Goal: Task Accomplishment & Management: Complete application form

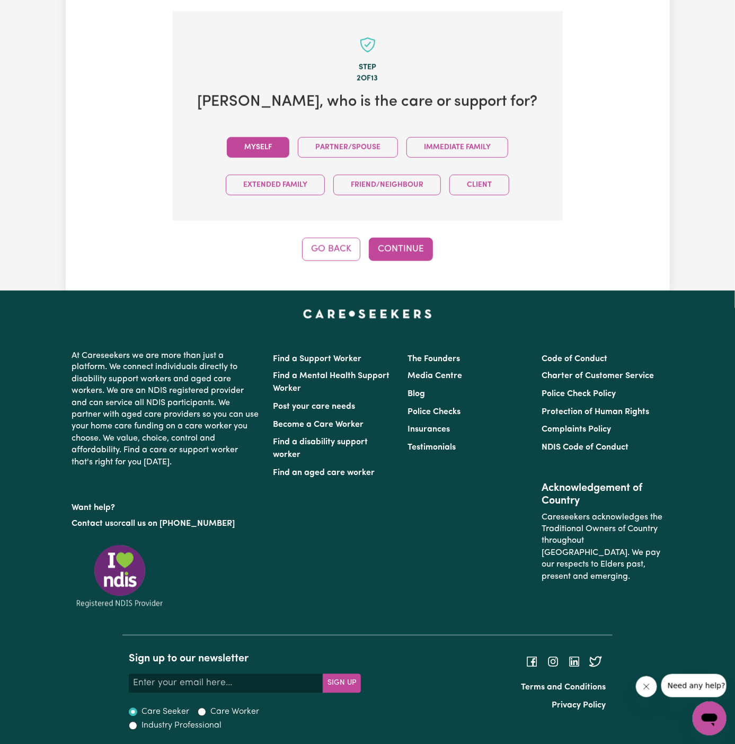
drag, startPoint x: 362, startPoint y: 221, endPoint x: 265, endPoint y: 155, distance: 117.8
click at [265, 155] on div "Step 2 of 13 David , who is the care or support for? Myself Partner/Spouse Imme…" at bounding box center [368, 136] width 390 height 250
click at [265, 154] on button "Myself" at bounding box center [258, 147] width 63 height 21
click at [413, 249] on button "Continue" at bounding box center [401, 249] width 64 height 23
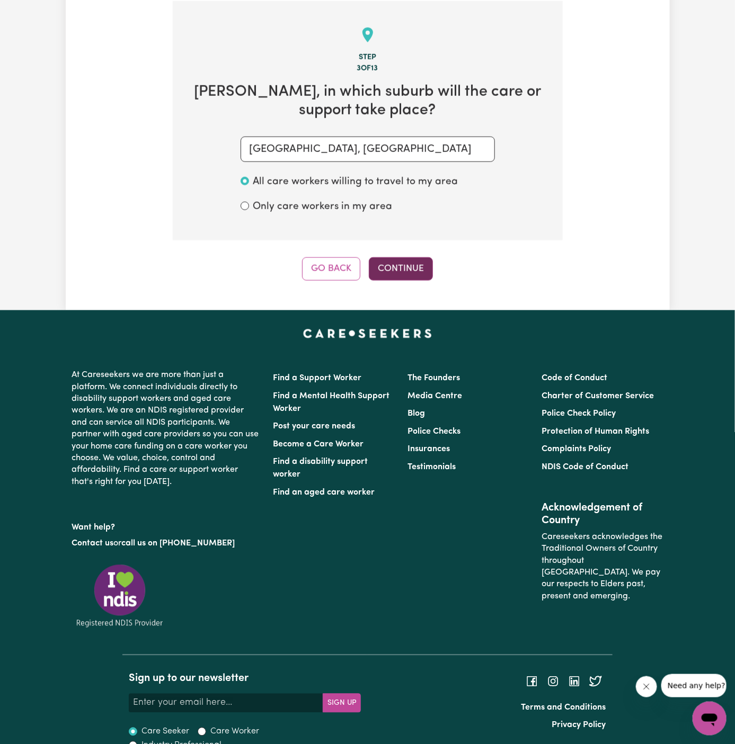
click at [427, 269] on button "Continue" at bounding box center [401, 268] width 64 height 23
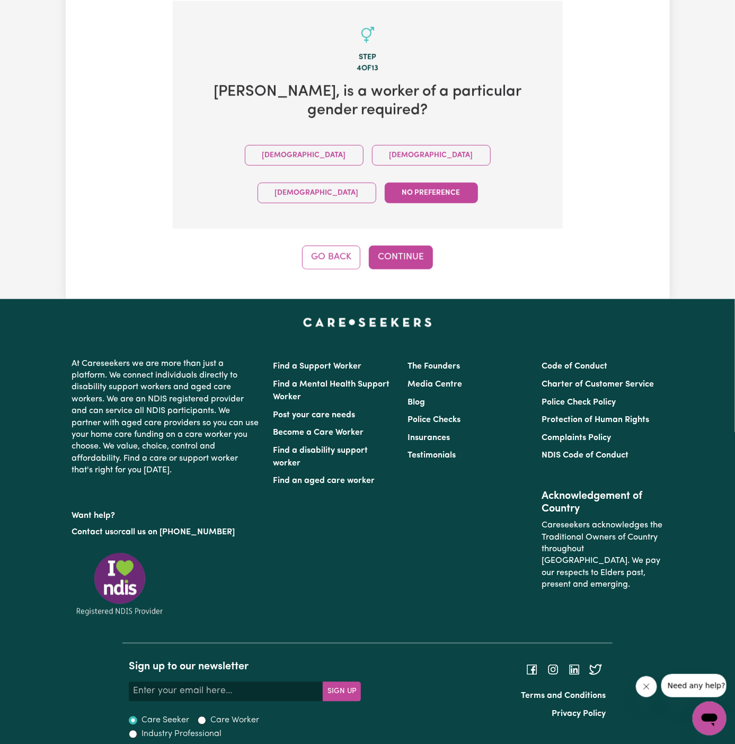
scroll to position [328, 0]
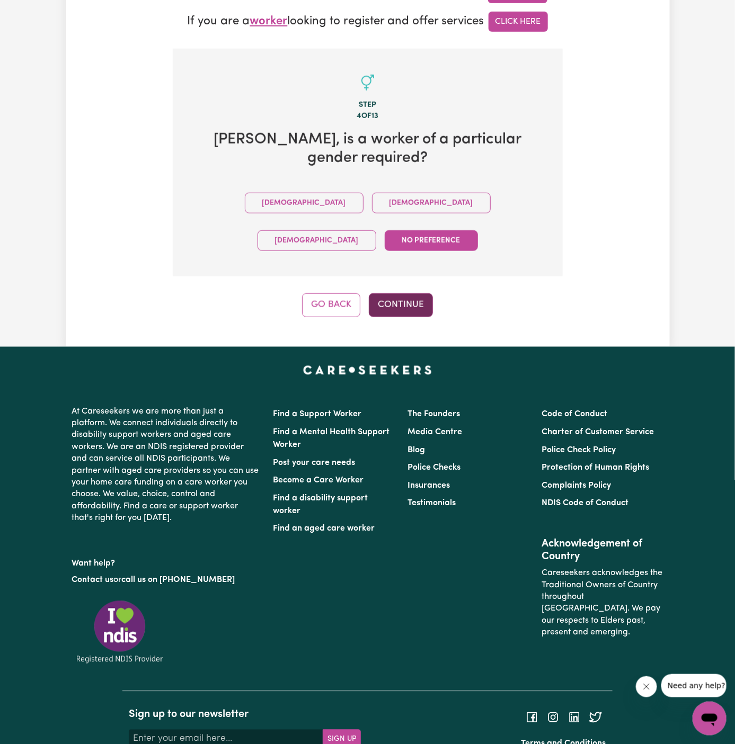
click at [411, 293] on button "Continue" at bounding box center [401, 304] width 64 height 23
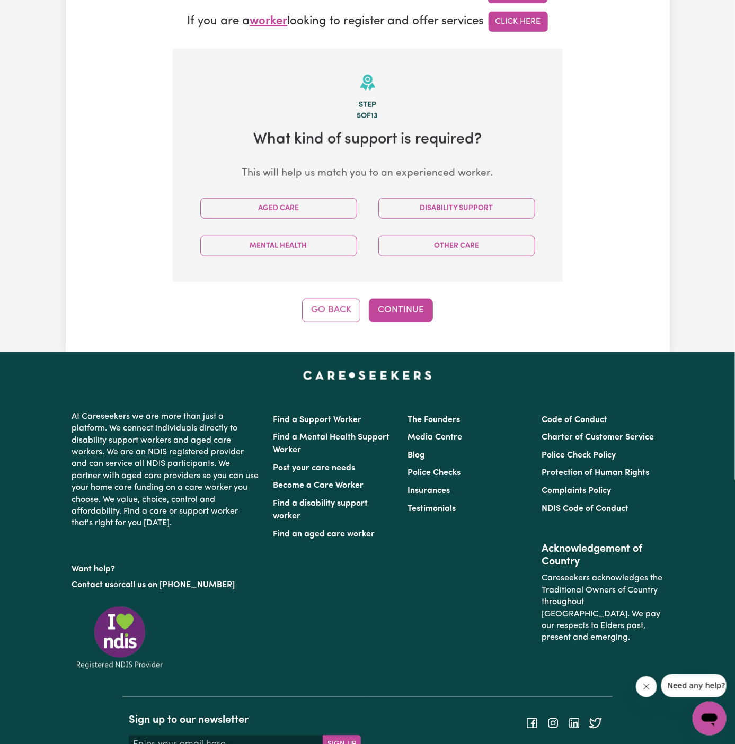
scroll to position [376, 0]
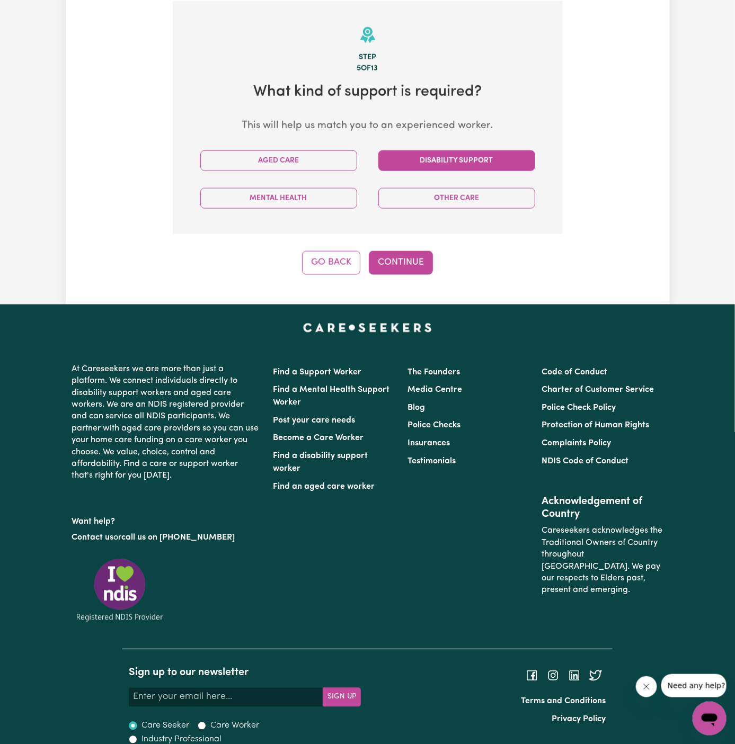
click at [430, 161] on button "Disability Support" at bounding box center [456, 160] width 157 height 21
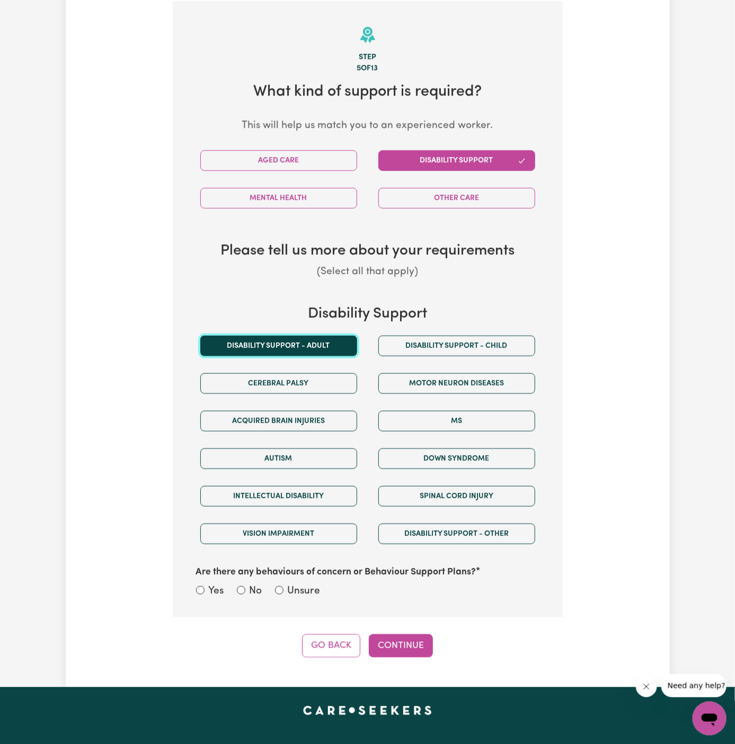
click at [297, 345] on button "Disability support - Adult" at bounding box center [278, 346] width 157 height 21
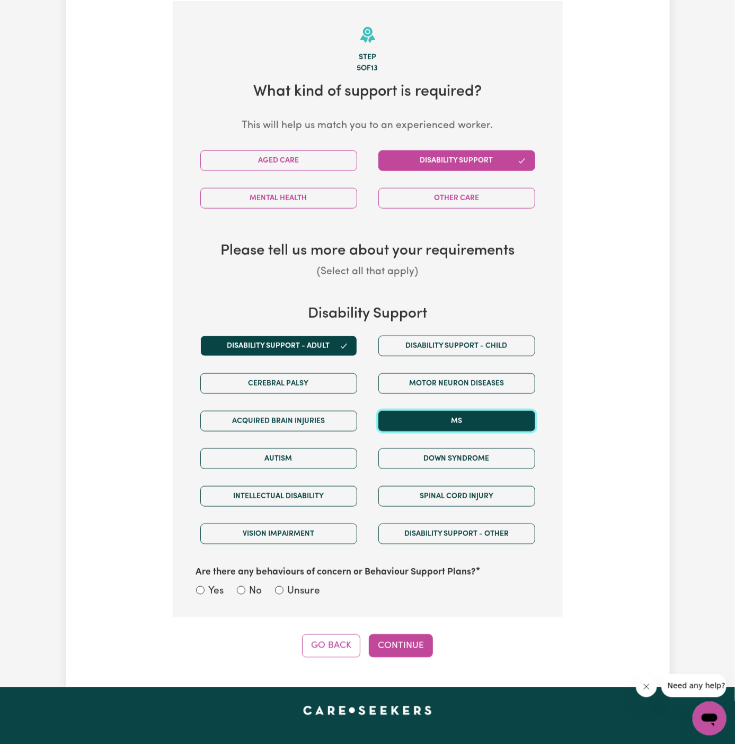
click at [479, 416] on button "MS" at bounding box center [456, 421] width 157 height 21
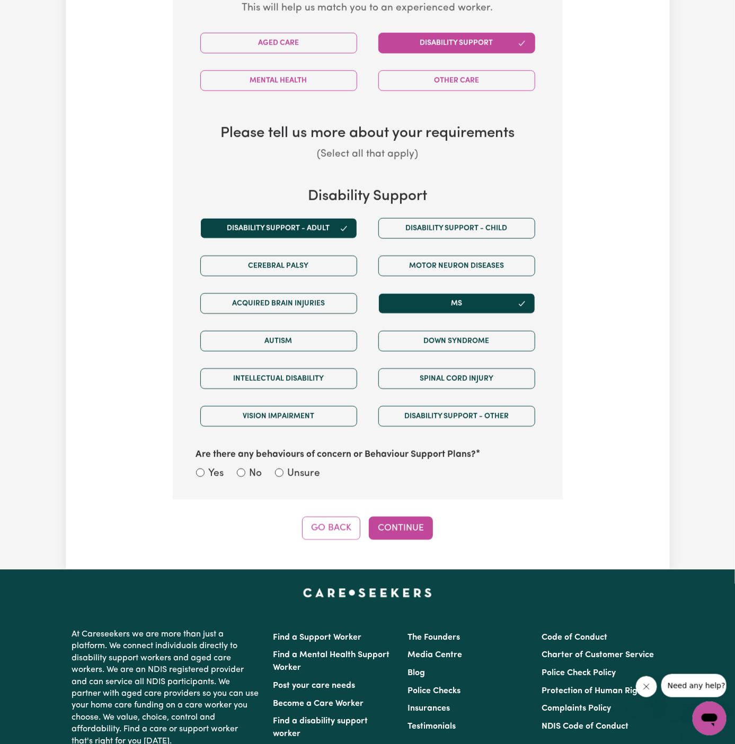
click at [297, 467] on label "Unsure" at bounding box center [304, 474] width 33 height 15
click at [283, 469] on input "Unsure" at bounding box center [279, 473] width 8 height 8
radio input "true"
click at [387, 517] on button "Continue" at bounding box center [401, 528] width 64 height 23
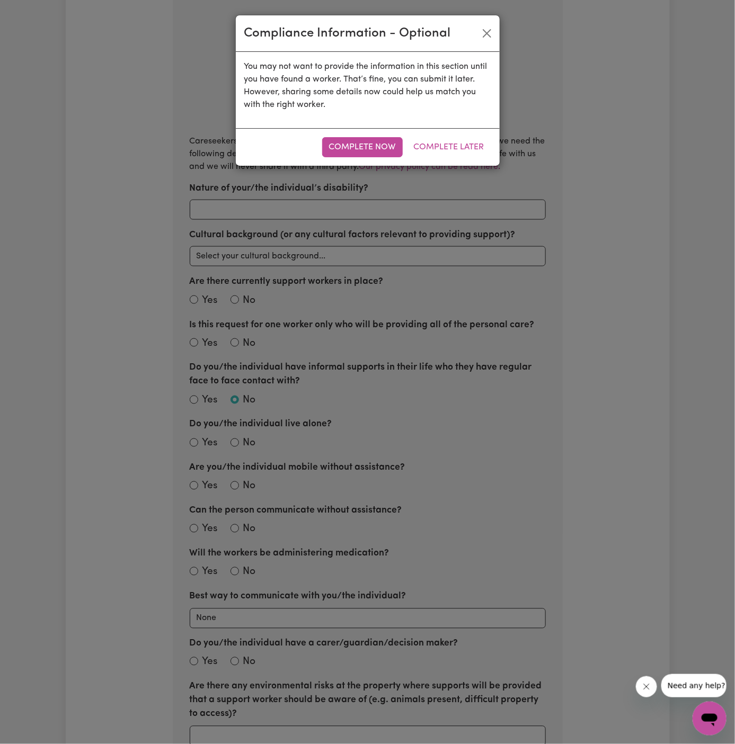
scroll to position [376, 0]
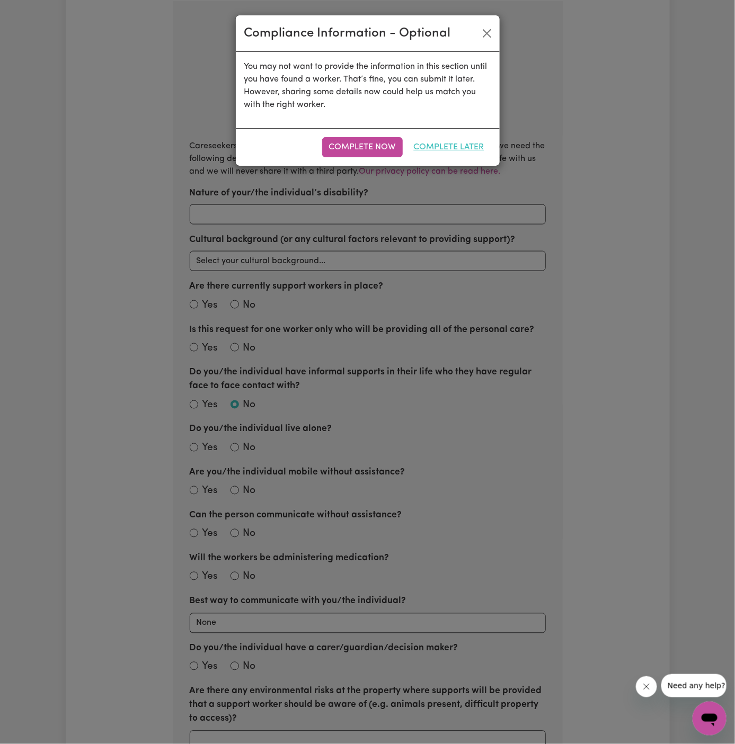
click at [466, 141] on button "Complete Later" at bounding box center [449, 147] width 84 height 20
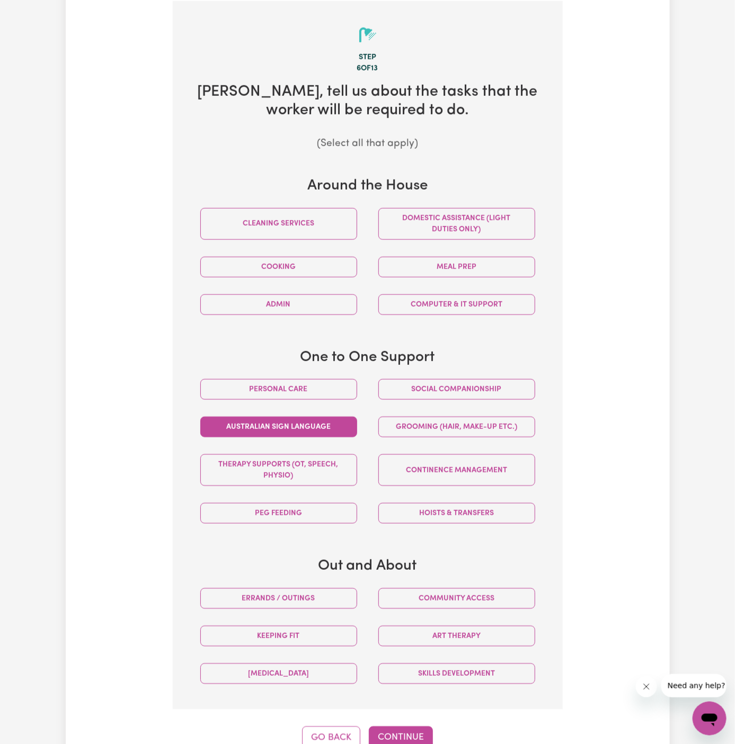
drag, startPoint x: 316, startPoint y: 387, endPoint x: 351, endPoint y: 421, distance: 48.3
click at [316, 387] on button "Personal care" at bounding box center [278, 389] width 157 height 21
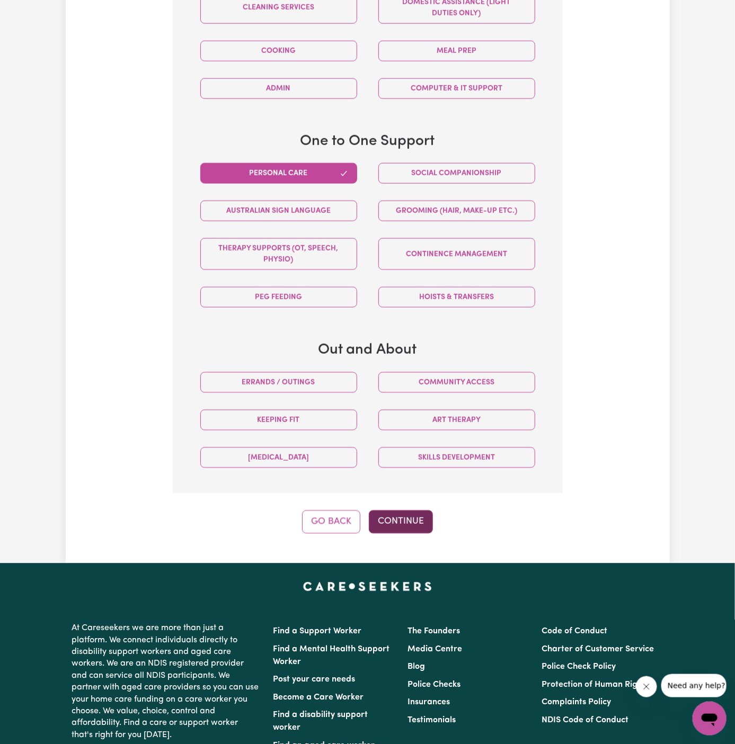
click at [406, 514] on button "Continue" at bounding box center [401, 522] width 64 height 23
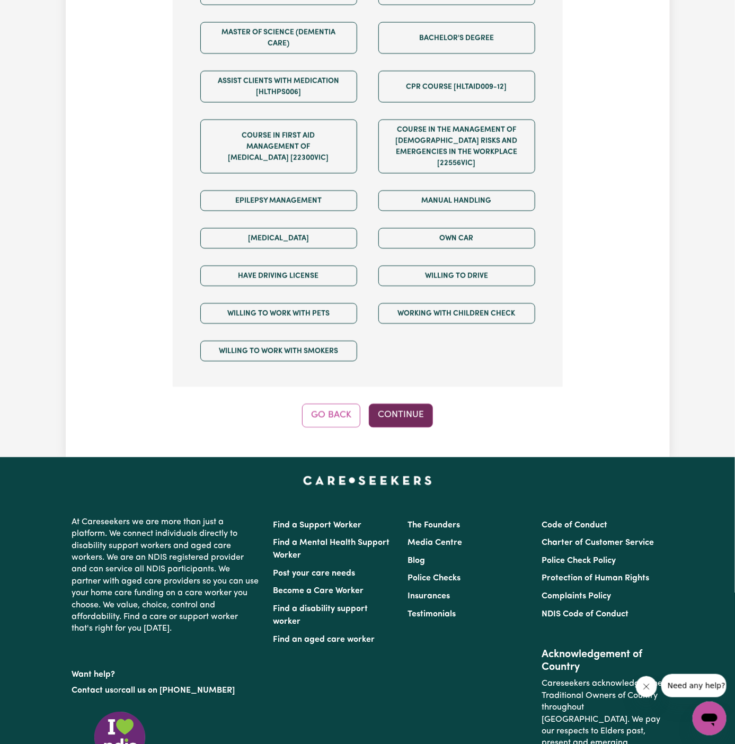
click at [406, 404] on button "Continue" at bounding box center [401, 415] width 64 height 23
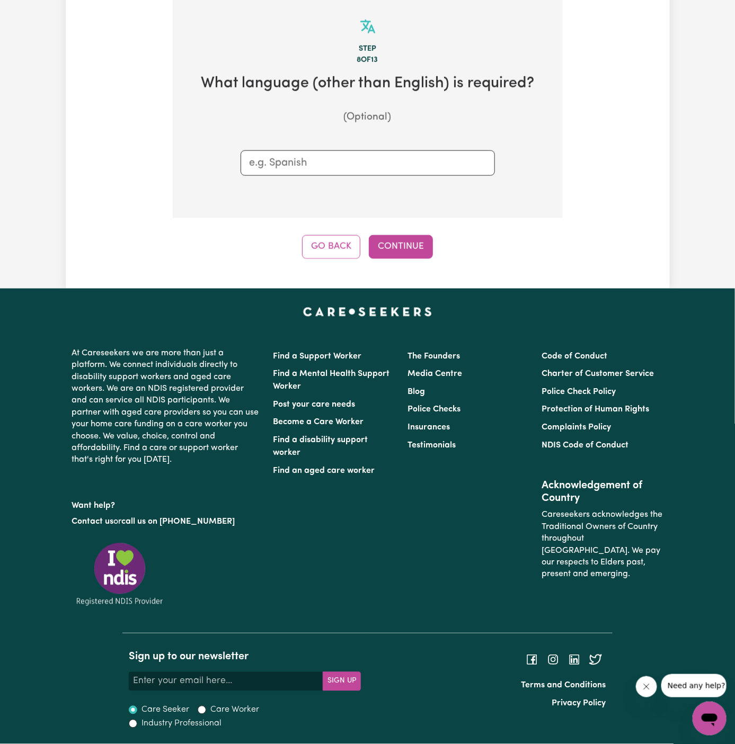
scroll to position [376, 0]
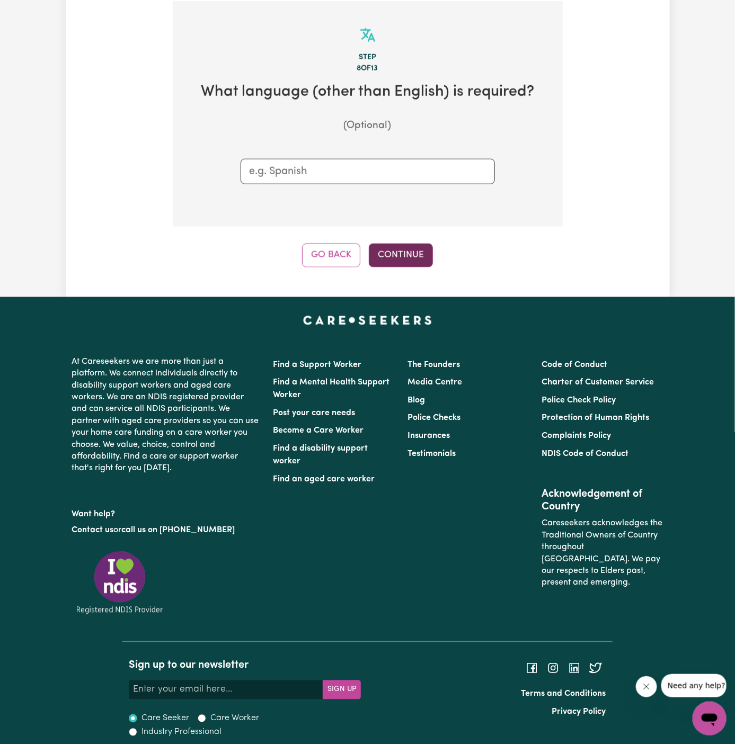
click at [409, 259] on button "Continue" at bounding box center [401, 255] width 64 height 23
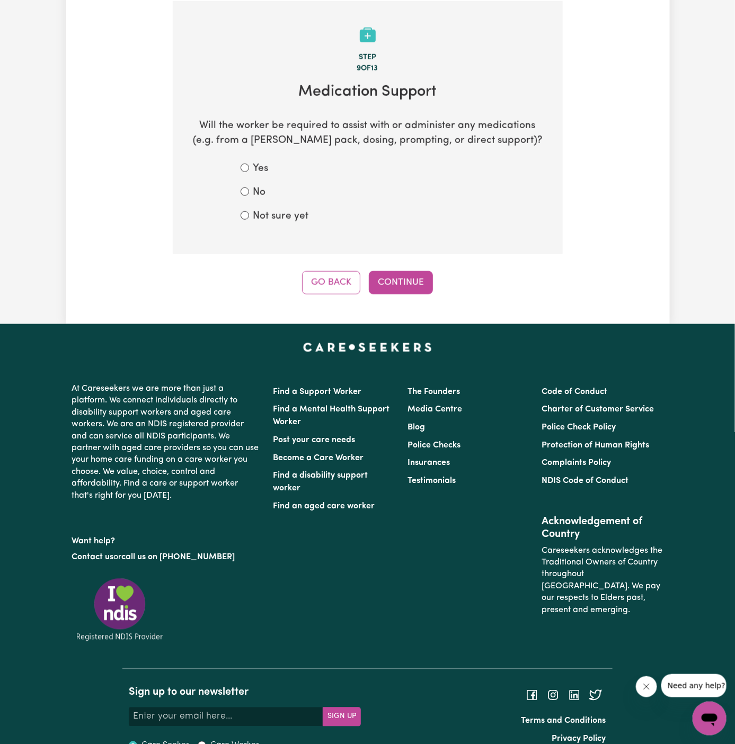
drag, startPoint x: 355, startPoint y: 240, endPoint x: 323, endPoint y: 236, distance: 32.1
click at [324, 237] on section "Step 9 of 13 Medication Support Will the worker be required to assist with or a…" at bounding box center [368, 127] width 390 height 253
drag, startPoint x: 289, startPoint y: 216, endPoint x: 412, endPoint y: 296, distance: 146.9
click at [291, 216] on label "Not sure yet" at bounding box center [281, 216] width 56 height 15
click at [249, 216] on input "Not sure yet" at bounding box center [244, 215] width 8 height 8
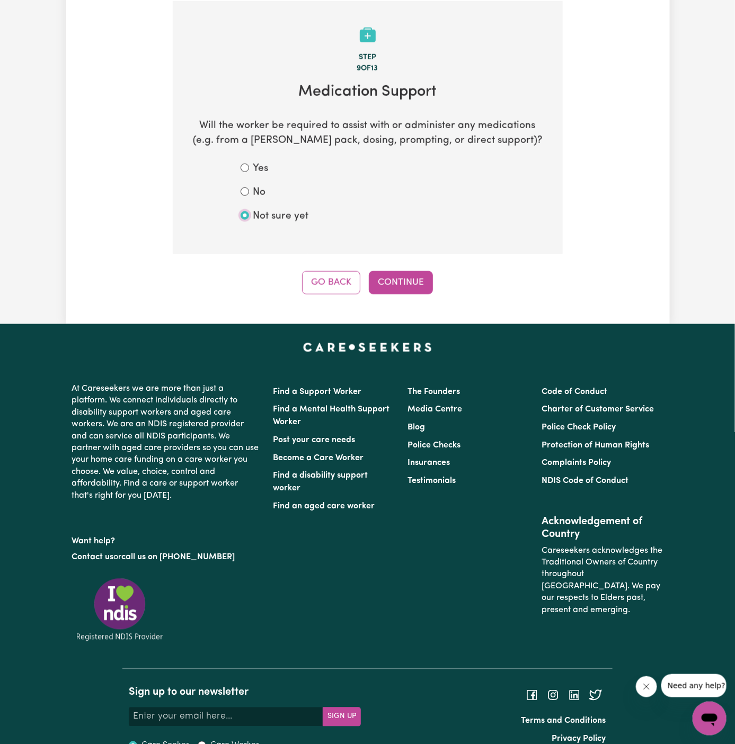
radio input "true"
click at [423, 272] on button "Continue" at bounding box center [401, 282] width 64 height 23
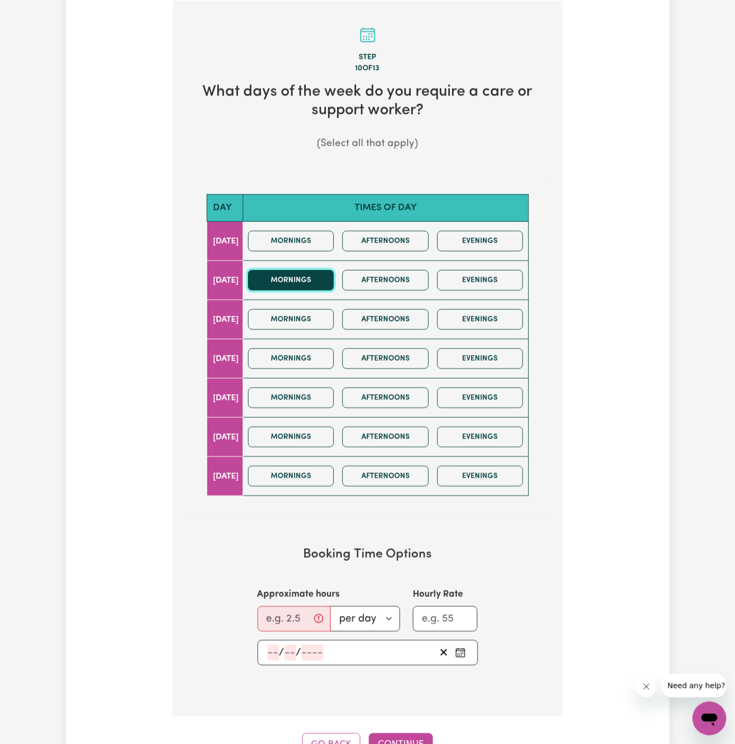
click at [328, 279] on button "Mornings" at bounding box center [291, 280] width 86 height 21
click at [328, 326] on button "Mornings" at bounding box center [291, 319] width 86 height 21
click at [415, 283] on button "Afternoons" at bounding box center [385, 280] width 86 height 21
click at [313, 278] on button "Mornings" at bounding box center [291, 280] width 86 height 21
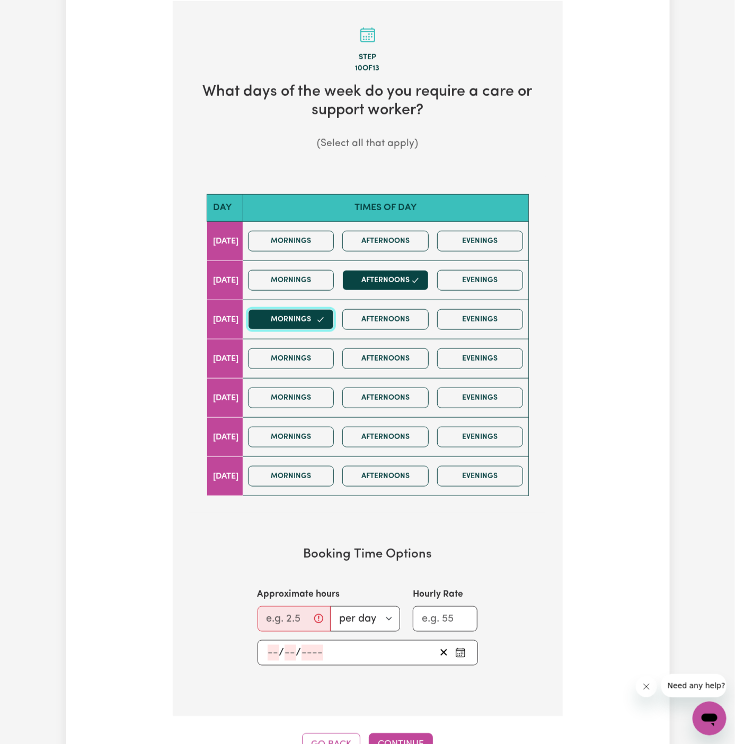
click at [313, 318] on button "Mornings" at bounding box center [291, 319] width 86 height 21
click at [374, 315] on button "Afternoons" at bounding box center [385, 319] width 86 height 21
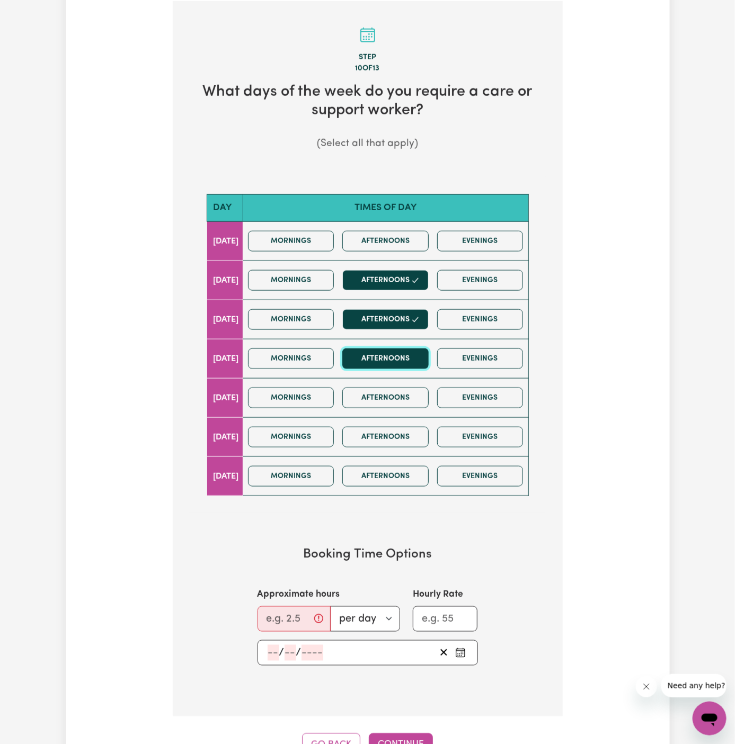
click at [385, 352] on button "Afternoons" at bounding box center [385, 359] width 86 height 21
click at [283, 619] on input "Approximate hours" at bounding box center [293, 619] width 73 height 25
type input "5"
click at [270, 648] on input "number" at bounding box center [273, 653] width 12 height 16
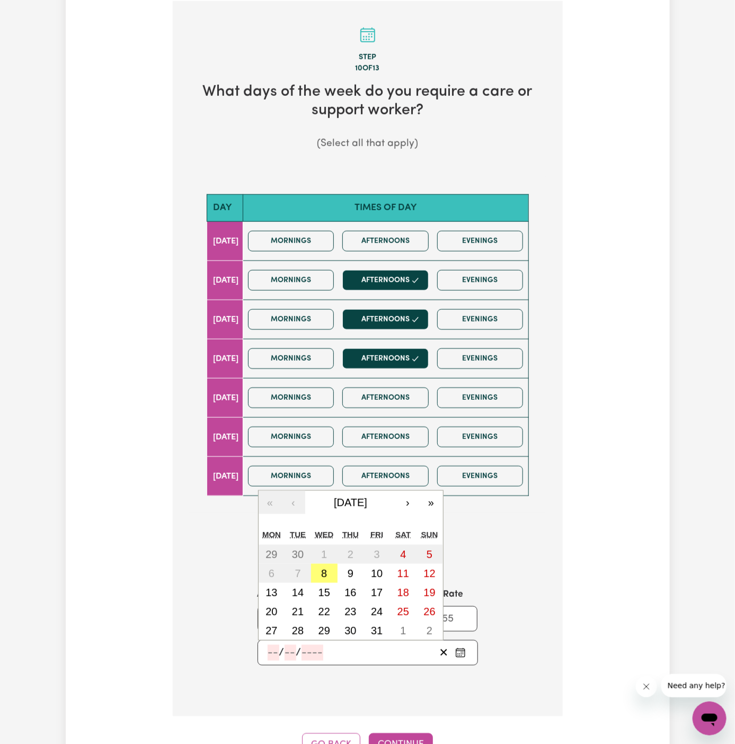
scroll to position [377, 0]
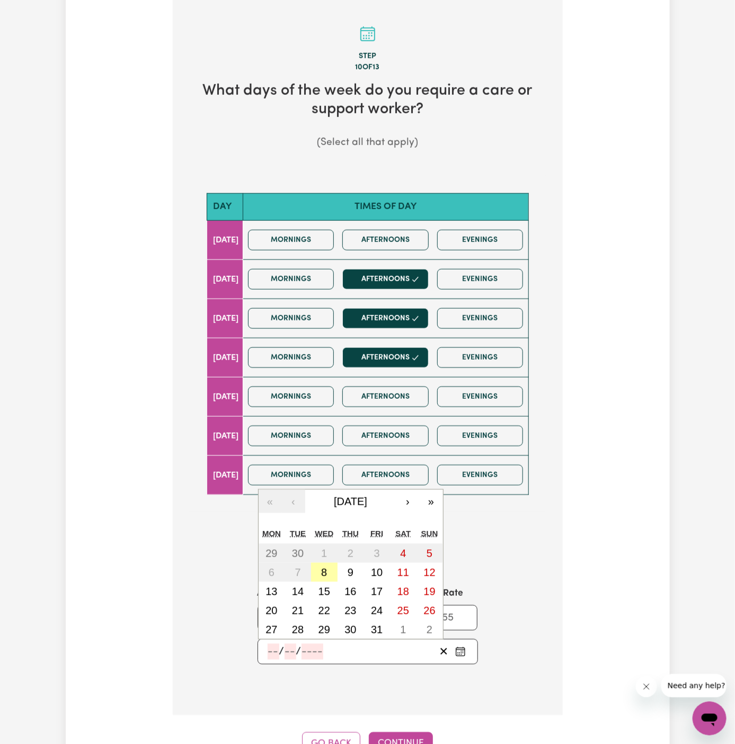
click at [330, 567] on button "8" at bounding box center [324, 572] width 26 height 19
type input "2025-10-08"
type input "8"
type input "10"
type input "2025"
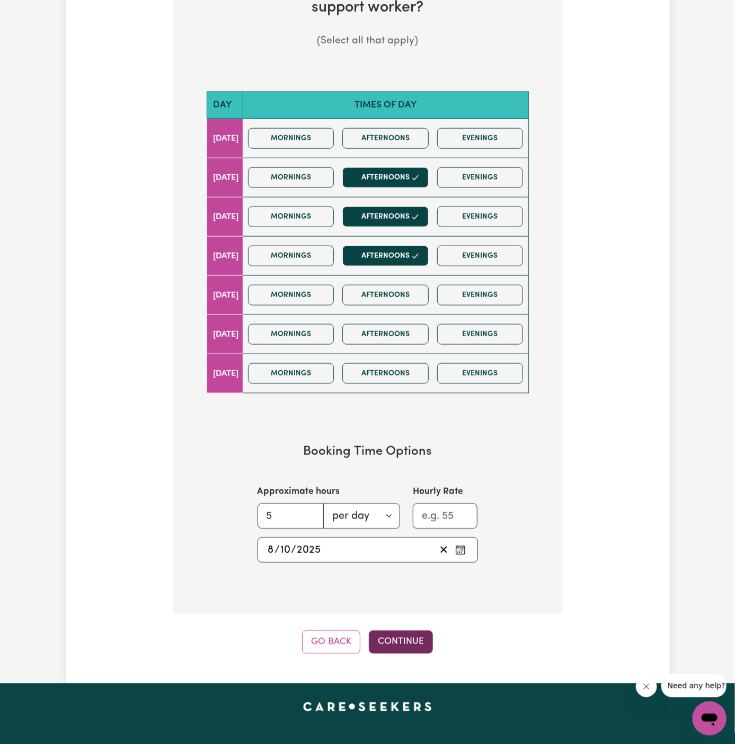
click at [407, 638] on button "Continue" at bounding box center [401, 642] width 64 height 23
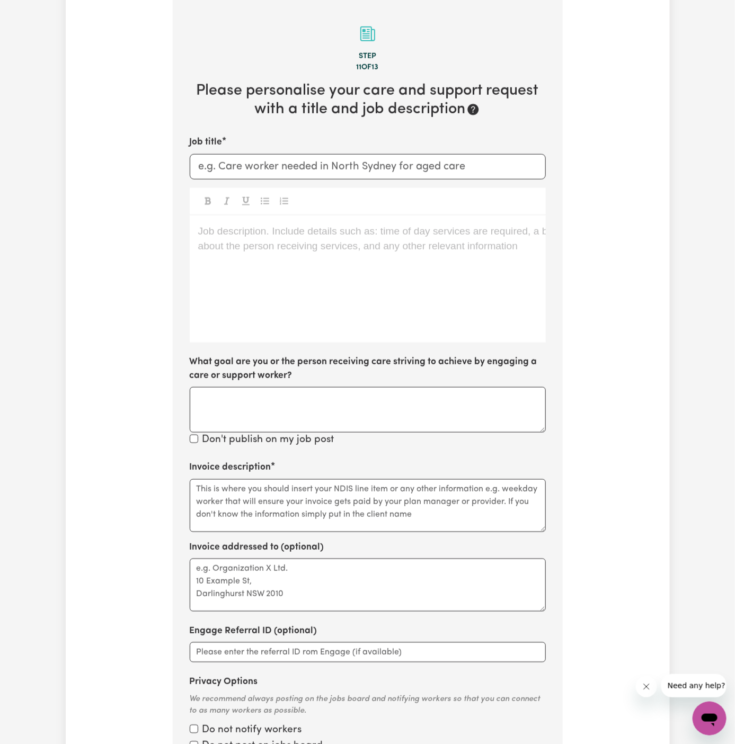
scroll to position [376, 0]
click at [389, 234] on p "Job description. Include details such as: time of day services are required, a …" at bounding box center [367, 232] width 339 height 15
click at [212, 243] on div "Job description. Include details such as: time of day services are required, a …" at bounding box center [368, 280] width 356 height 127
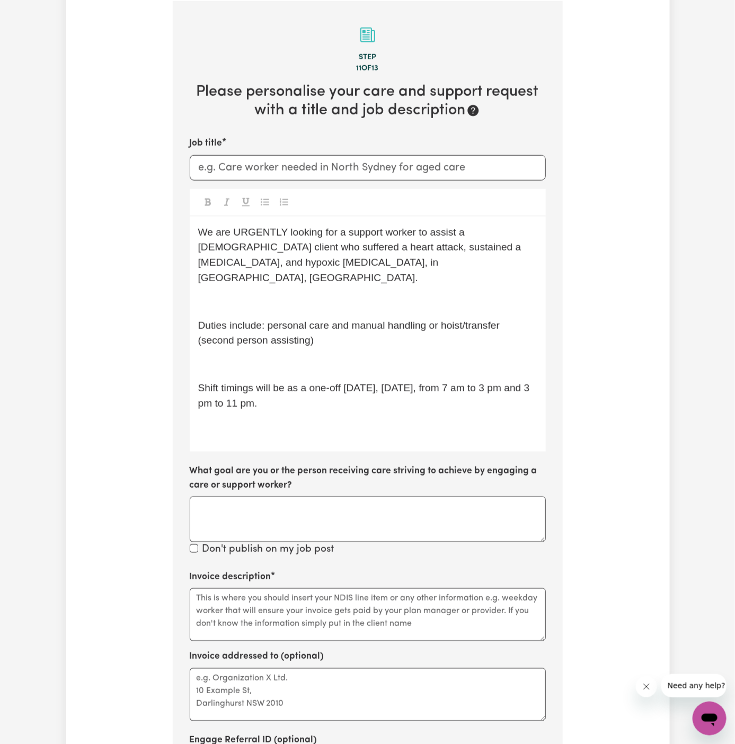
click at [372, 396] on div "We are URGENTLY looking for a support worker to assist a male client who suffer…" at bounding box center [368, 335] width 356 height 236
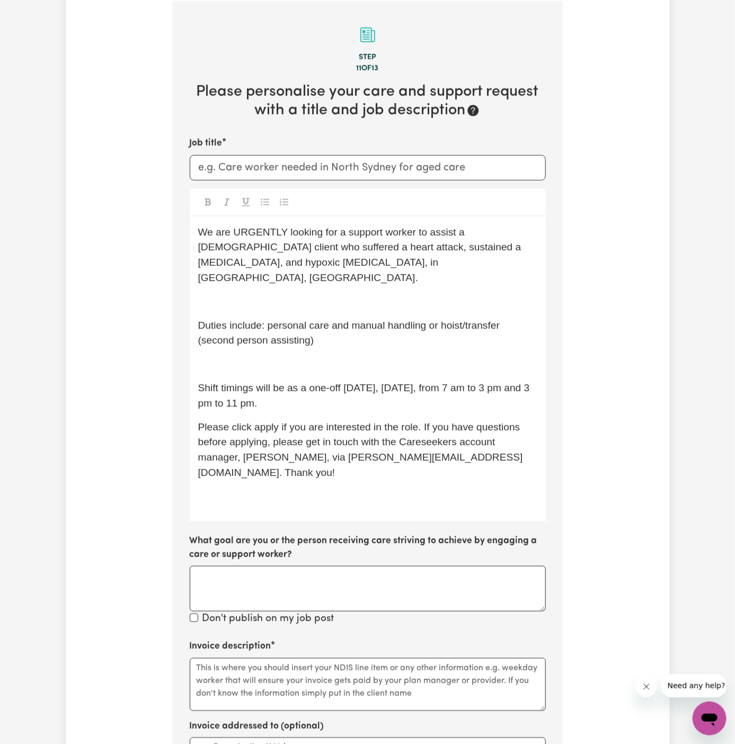
click at [340, 357] on p "﻿" at bounding box center [367, 364] width 339 height 15
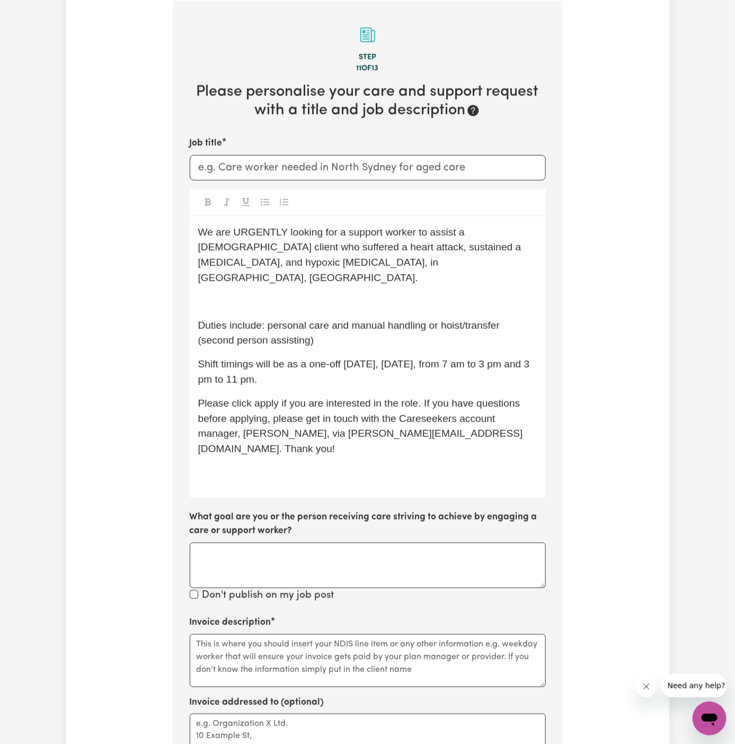
click at [307, 295] on p "﻿" at bounding box center [367, 302] width 339 height 15
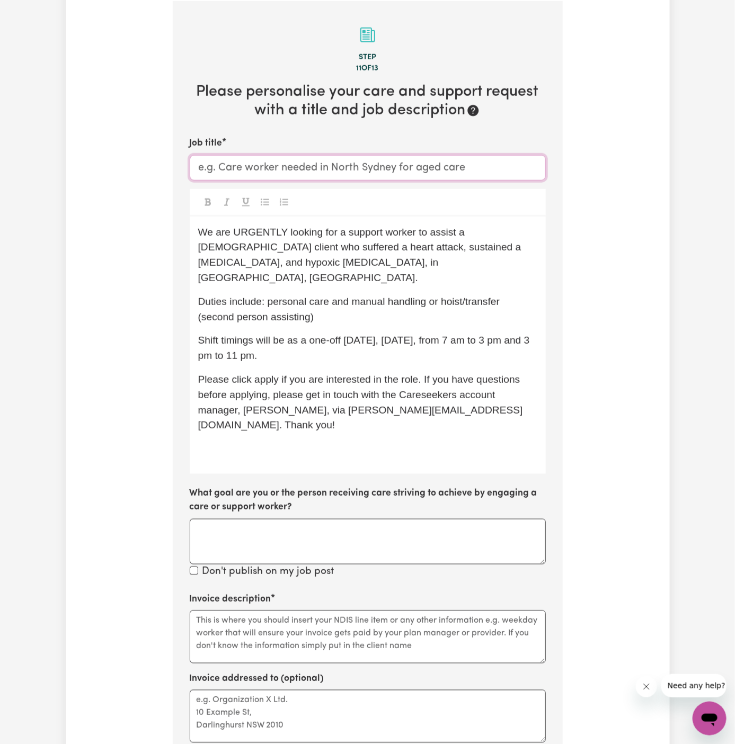
click at [269, 166] on input "Job title" at bounding box center [368, 167] width 356 height 25
drag, startPoint x: 269, startPoint y: 166, endPoint x: 329, endPoint y: 193, distance: 65.9
click at [270, 166] on input "Support Worker Needed In" at bounding box center [368, 167] width 356 height 25
click at [395, 160] on input "Support Worker Needed In" at bounding box center [368, 167] width 356 height 25
paste input "Moonee Beach, NSW"
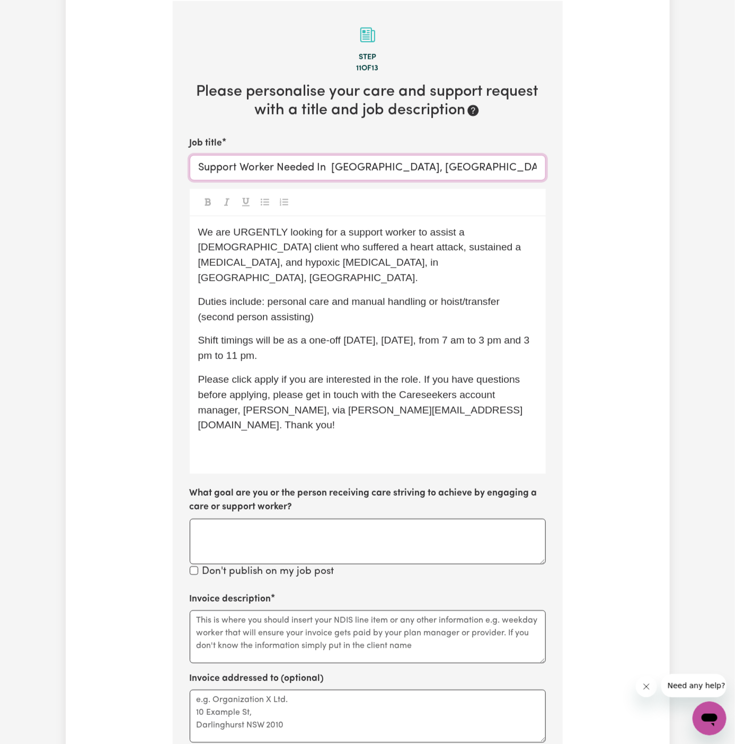
type input "Support Worker Needed In Moonee Beach, NSW"
click at [381, 257] on p "We are URGENTLY looking for a support worker to assist a male client who suffer…" at bounding box center [367, 255] width 339 height 61
click at [254, 229] on span "We are URGENTLY looking for a support worker to assist a male client who suffer…" at bounding box center [361, 255] width 326 height 57
drag, startPoint x: 254, startPoint y: 229, endPoint x: 273, endPoint y: 230, distance: 18.6
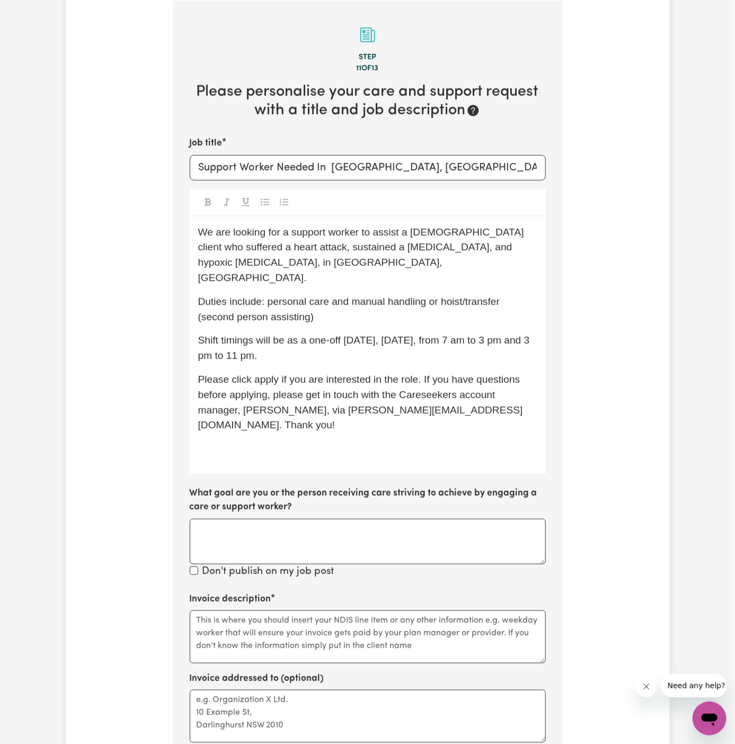
click at [261, 229] on span "We are looking for a support worker to assist a male client who suffered a hear…" at bounding box center [362, 255] width 329 height 57
click at [387, 238] on p "We are looking for a support worker to assist a male client who suffered a hear…" at bounding box center [367, 255] width 339 height 61
click at [424, 237] on p "We are looking for a support worker to assist a male client who suffered a hear…" at bounding box center [367, 255] width 339 height 61
click at [442, 250] on span "We are looking for a support worker to assist a male client who suffered a hear…" at bounding box center [362, 255] width 329 height 57
click at [442, 251] on span "We are looking for a support worker to assist a male client who suffered a hear…" at bounding box center [362, 255] width 329 height 57
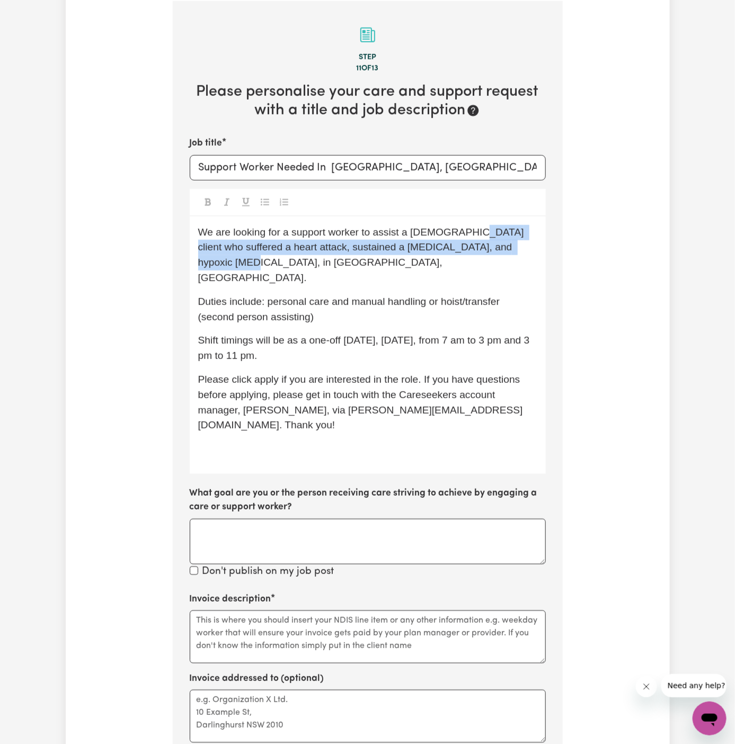
drag, startPoint x: 461, startPoint y: 232, endPoint x: 502, endPoint y: 252, distance: 45.3
click at [502, 252] on span "We are looking for a support worker to assist a male client who suffered a hear…" at bounding box center [362, 255] width 329 height 57
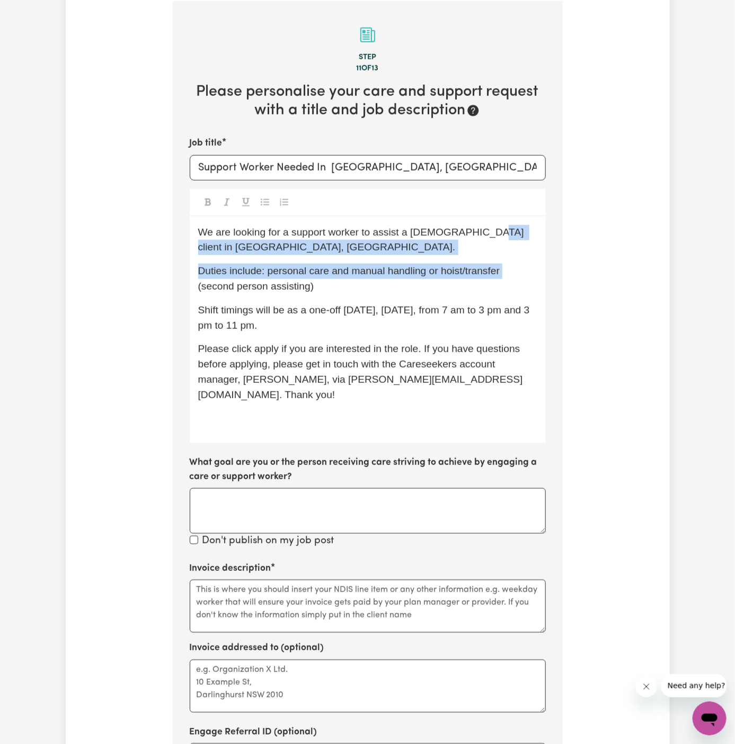
drag, startPoint x: 470, startPoint y: 234, endPoint x: 516, endPoint y: 261, distance: 53.2
click at [516, 261] on div "We are looking for a support worker to assist a male client in McGraths Hill, N…" at bounding box center [368, 330] width 356 height 227
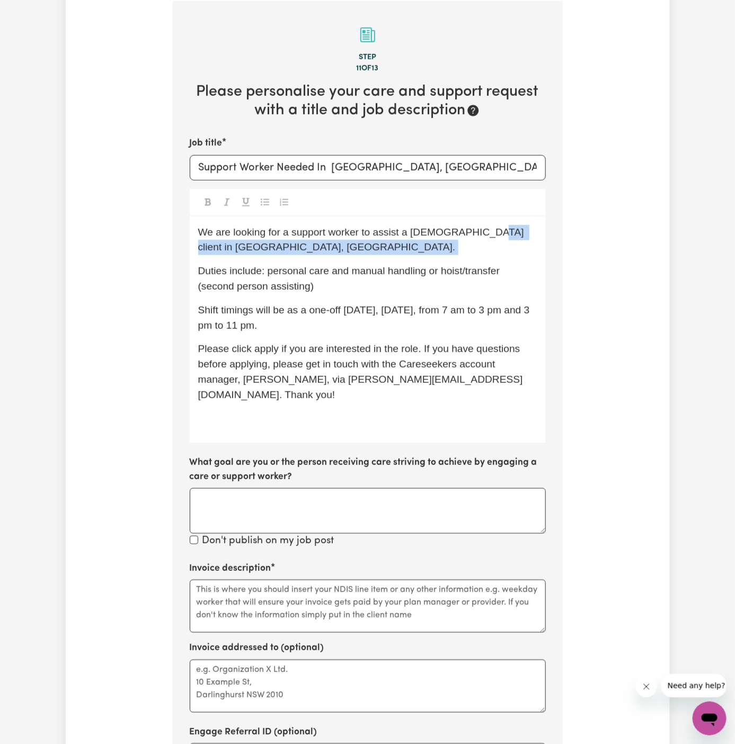
click at [516, 261] on div "We are looking for a support worker to assist a male client in McGraths Hill, N…" at bounding box center [368, 330] width 356 height 227
drag, startPoint x: 471, startPoint y: 237, endPoint x: 472, endPoint y: 246, distance: 9.1
click at [472, 246] on p "We are looking for a support worker to assist a male client in McGraths Hill, N…" at bounding box center [367, 240] width 339 height 31
click at [388, 307] on span "Shift timings will be as a one-off tomorrow, Thursday, 9/10, from 7 am to 3 pm …" at bounding box center [365, 318] width 334 height 26
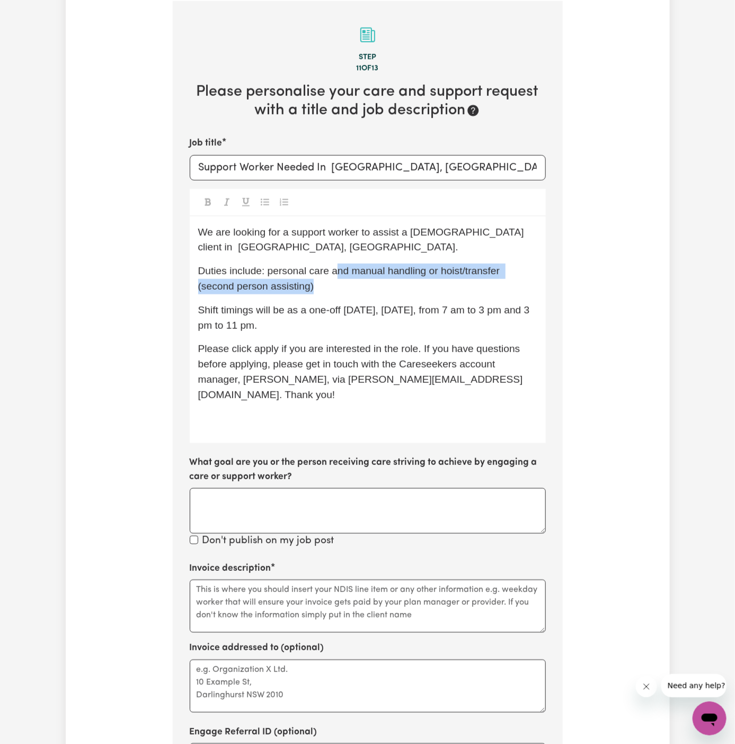
drag, startPoint x: 335, startPoint y: 270, endPoint x: 342, endPoint y: 281, distance: 12.6
click at [342, 281] on p "Duties include: personal care and manual handling or hoist/transfer (second per…" at bounding box center [367, 279] width 339 height 31
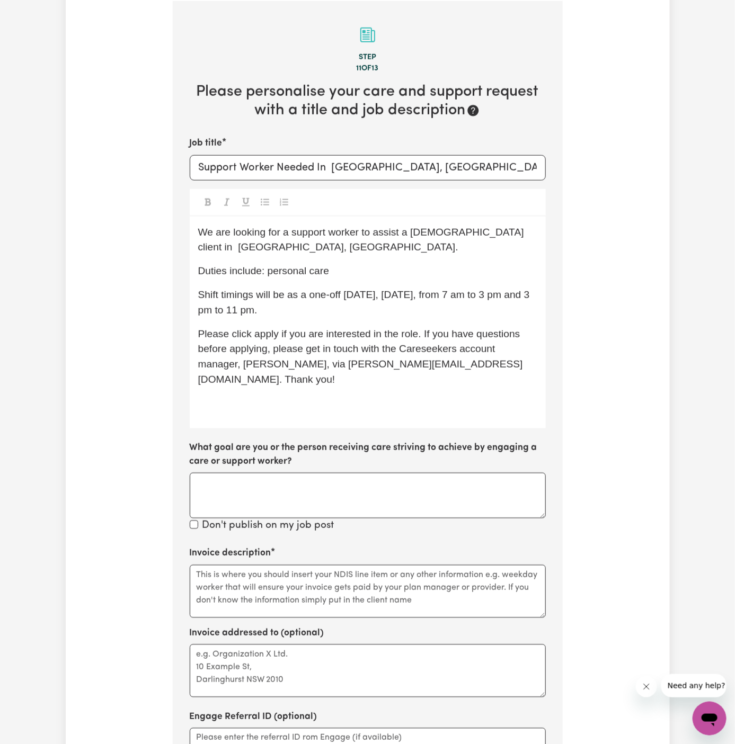
click at [351, 307] on p "Shift timings will be as a one-off tomorrow, Thursday, 9/10, from 7 am to 3 pm …" at bounding box center [367, 303] width 339 height 31
drag, startPoint x: 288, startPoint y: 298, endPoint x: 328, endPoint y: 304, distance: 41.2
click at [328, 304] on p "Shift timings will be as a one-off tomorrow, Thursday, 9/10, from 7 am to 3 pm …" at bounding box center [367, 303] width 339 height 31
click at [418, 296] on span "Shift timings will be every Tuesday, Wednesday , Thursday afternoons between 3p…" at bounding box center [359, 302] width 322 height 26
click at [341, 309] on p "Shift timings will be every Tuesday, Wednesday and Thursday afternoons between …" at bounding box center [367, 303] width 339 height 31
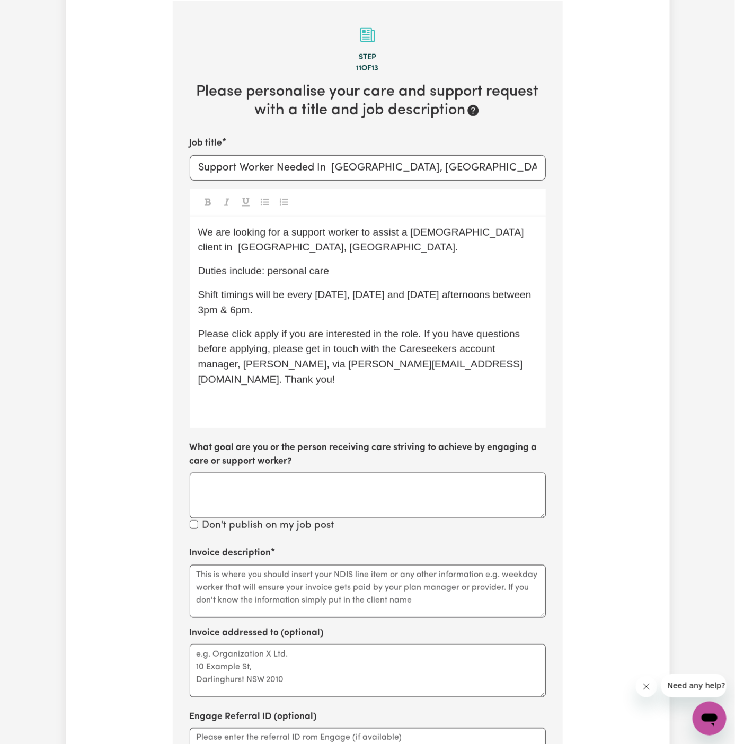
click at [330, 310] on p "Shift timings will be every Tuesday, Wednesday and Thursday afternoons between …" at bounding box center [367, 303] width 339 height 31
click at [270, 308] on span "Shift timings will be every Tuesday, Wednesday and Thursday afternoons between …" at bounding box center [366, 302] width 336 height 26
click at [244, 310] on span "Shift timings will be every Tuesday, Wednesday and Thursday afternoons between …" at bounding box center [366, 302] width 336 height 26
click at [277, 315] on span "Shift timings will be every Tuesday, Wednesday and Thursday afternoons between …" at bounding box center [366, 302] width 336 height 26
click at [287, 314] on span "Shift timings will be every Tuesday, Wednesday and Thursday afternoons between …" at bounding box center [366, 302] width 336 height 26
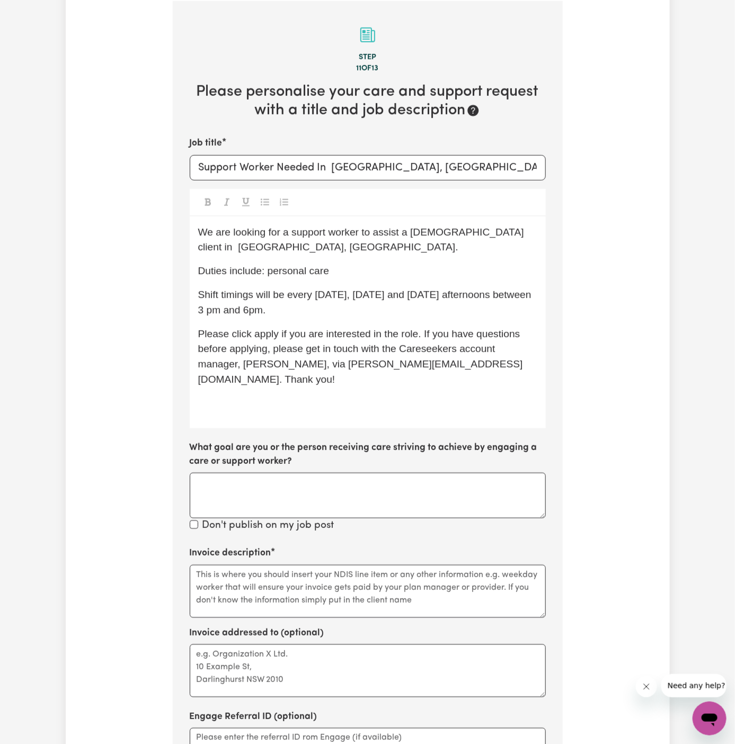
click at [287, 308] on span "Shift timings will be every Tuesday, Wednesday and Thursday afternoons between …" at bounding box center [366, 302] width 336 height 26
click at [290, 308] on span "Shift timings will be every Tuesday, Wednesday and Thursday afternoons between …" at bounding box center [366, 302] width 336 height 26
click at [353, 307] on p "Shift timings will be every Tuesday, Wednesday and Thursday afternoons between …" at bounding box center [367, 303] width 339 height 31
click at [433, 299] on span "Shift timings will be every Tuesday, Wednesday and Thursday afternoons between …" at bounding box center [366, 302] width 336 height 26
click at [260, 336] on span "Please click apply if you are interested in the role. If you have questions bef…" at bounding box center [360, 356] width 325 height 57
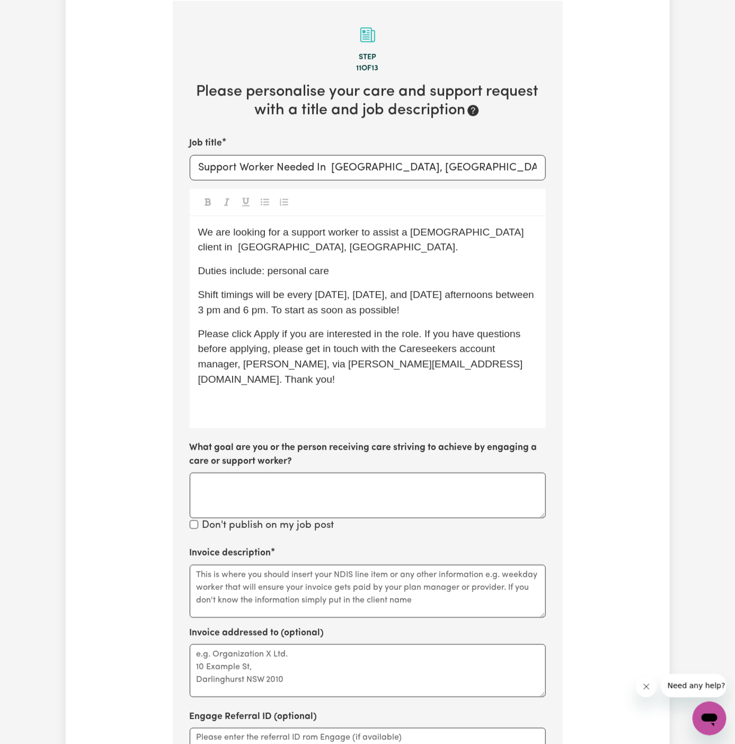
click at [289, 396] on p "﻿" at bounding box center [367, 403] width 339 height 15
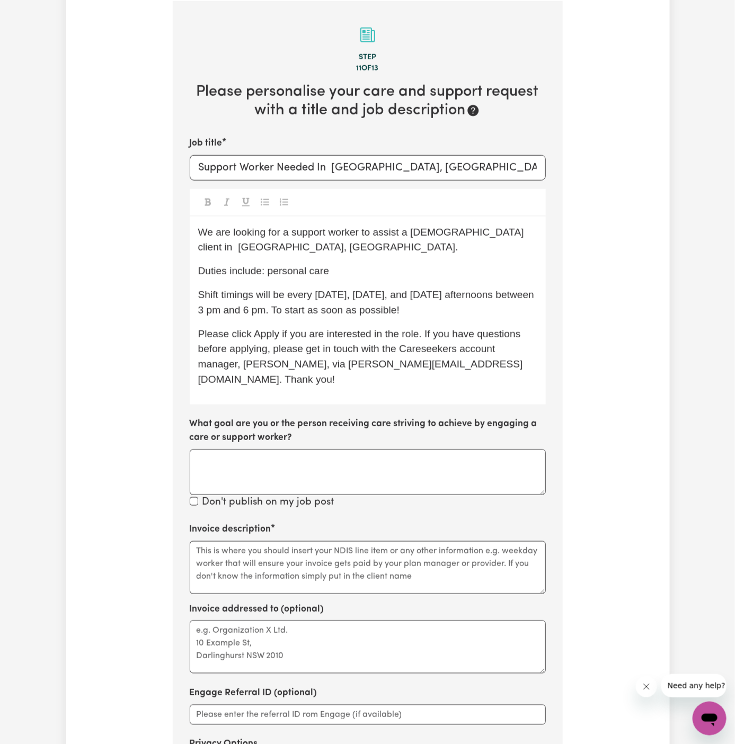
click at [392, 275] on p "Duties include: personal care" at bounding box center [367, 271] width 339 height 15
click at [307, 247] on p "We are looking for a support worker to assist a male client in Moonee Beach, NS…" at bounding box center [367, 240] width 339 height 31
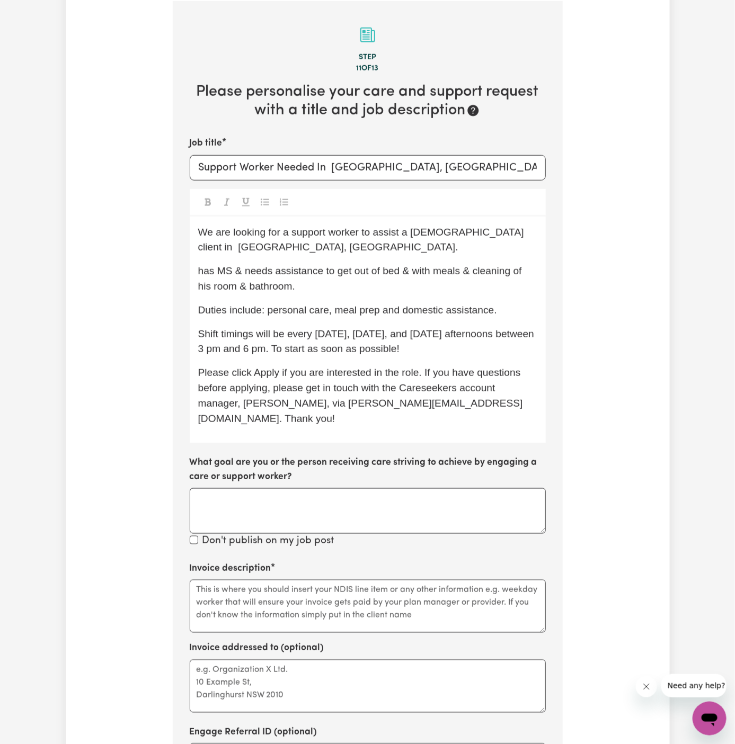
click at [198, 271] on span "has MS & needs assistance to get out of bed & with meals & cleaning of his room…" at bounding box center [361, 278] width 327 height 26
click at [274, 273] on span "The client has MS & needs assistance to get out of bed & with meals & cleaning …" at bounding box center [359, 278] width 322 height 26
click at [454, 272] on span "The client has MS & needs assistance to get out of bed & with meals & cleaning …" at bounding box center [359, 278] width 322 height 26
click at [391, 286] on p "The client has MS & needs assistance to get out of bed, with meals & cleaning o…" at bounding box center [367, 279] width 339 height 31
click at [399, 290] on p "The client has MS & needs assistance to get out of bed, with meals & cleaning o…" at bounding box center [367, 279] width 339 height 31
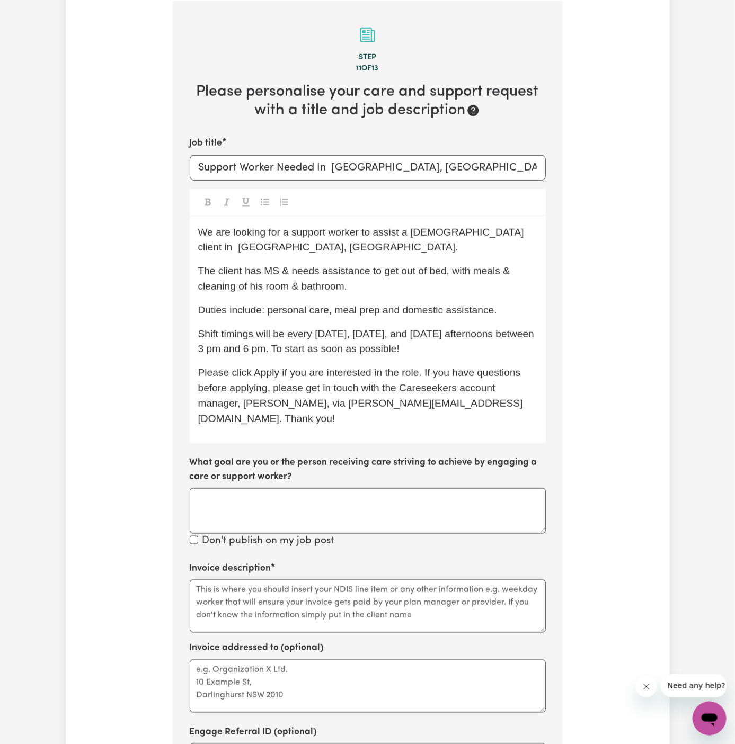
click at [389, 318] on div "We are looking for a support worker to assist a male client in Moonee Beach, NS…" at bounding box center [368, 330] width 356 height 227
click at [438, 310] on span "Duties include: personal care, meal prep, and domestic assistance." at bounding box center [349, 310] width 302 height 11
click at [319, 268] on span "The client has MS & needs assistance to get out of bed, with meals & cleaning o…" at bounding box center [355, 278] width 315 height 26
click at [291, 253] on p "We are looking for a support worker to assist a male client in Moonee Beach, NS…" at bounding box center [367, 240] width 339 height 31
click at [338, 282] on span "The client has MS & needs assistance to get out of bed, with meals & cleaning o…" at bounding box center [355, 278] width 315 height 26
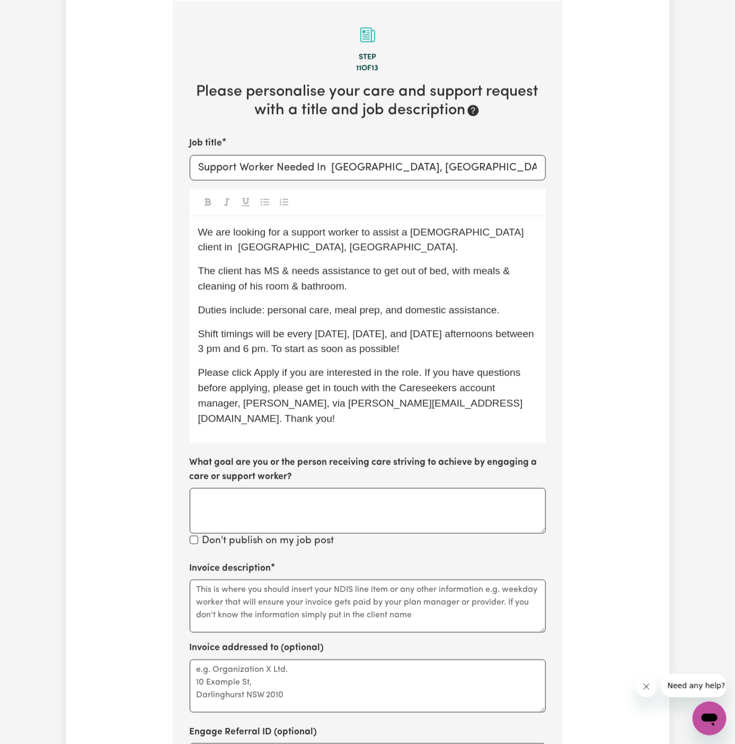
click at [273, 274] on span "The client has MS & needs assistance to get out of bed, with meals & cleaning o…" at bounding box center [355, 278] width 315 height 26
click at [318, 287] on span "The client has Multiple Sclerosis & needs assistance to get out of bed, with me…" at bounding box center [358, 278] width 321 height 26
click at [358, 268] on span "The client has Multiple Sclerosis & needs assistance to get out of bed, with me…" at bounding box center [358, 278] width 321 height 26
click at [358, 271] on span "The client has Multiple Sclerosis & needs assistance to get out of bed, with me…" at bounding box center [358, 278] width 321 height 26
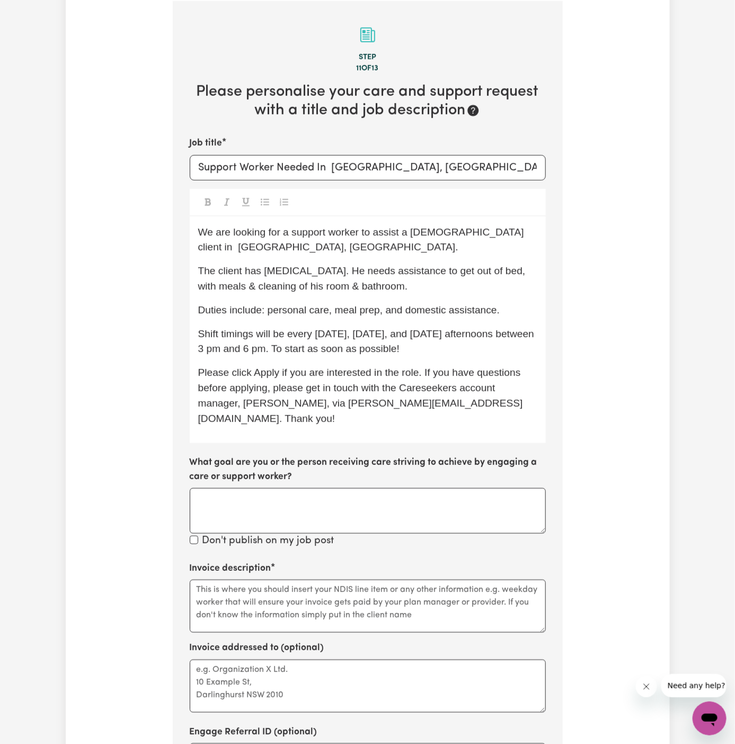
click at [330, 290] on span "The client has Multiple Sclerosis. He needs assistance to get out of bed, with …" at bounding box center [363, 278] width 330 height 26
click at [387, 290] on span "The client has Multiple Sclerosis. He needs assistance to get out of bed, with …" at bounding box center [363, 278] width 330 height 26
click at [408, 290] on p "The client has Multiple Sclerosis. He needs assistance to get out of bed, with …" at bounding box center [367, 279] width 339 height 31
click at [370, 295] on div "We are looking for a support worker to assist a male client in Moonee Beach, NS…" at bounding box center [368, 330] width 356 height 227
click at [391, 293] on div "We are looking for a support worker to assist a male client in Moonee Beach, NS…" at bounding box center [368, 330] width 356 height 227
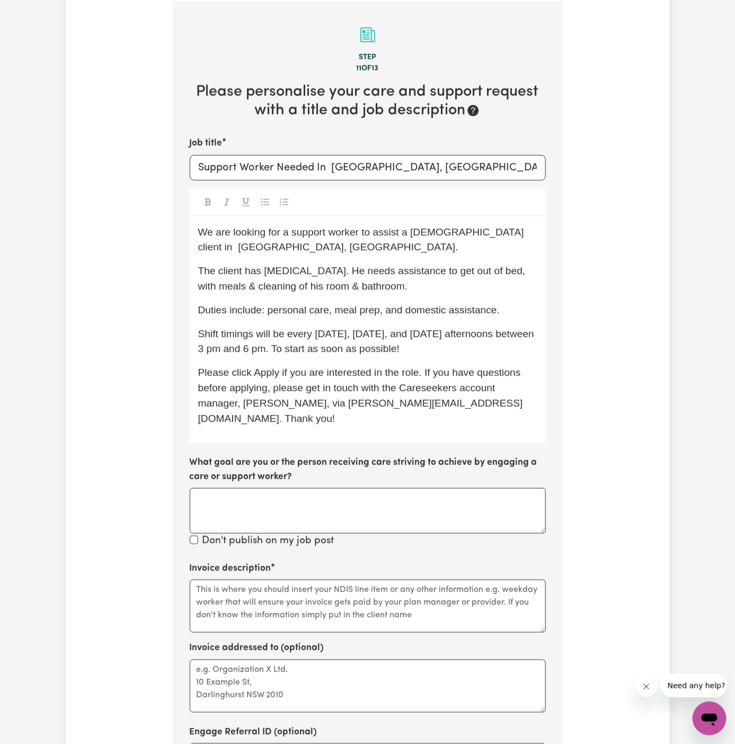
click at [421, 277] on p "The client has Multiple Sclerosis. He needs assistance to get out of bed, with …" at bounding box center [367, 279] width 339 height 31
click at [431, 278] on p "The client has Multiple Sclerosis. He needs assistance to get out of bed, with …" at bounding box center [367, 279] width 339 height 31
drag, startPoint x: 347, startPoint y: 271, endPoint x: 404, endPoint y: 277, distance: 57.5
click at [404, 277] on p "The client has Multiple Sclerosis. He needs assistance to get out of bed, with …" at bounding box center [367, 279] width 339 height 31
drag, startPoint x: 348, startPoint y: 268, endPoint x: 348, endPoint y: 288, distance: 20.1
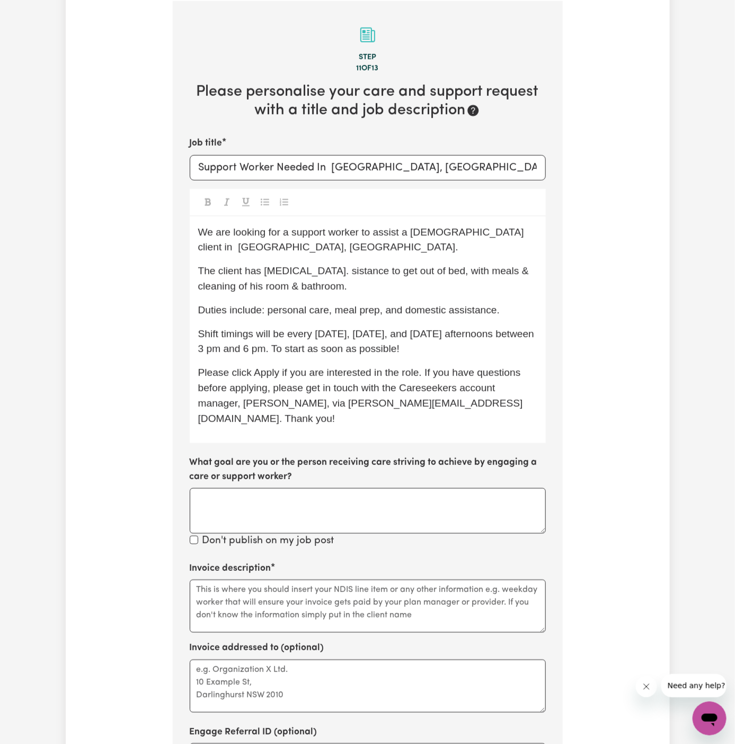
click at [348, 288] on p "The client has Multiple Sclerosis. sistance to get out of bed, with meals & cle…" at bounding box center [367, 279] width 339 height 31
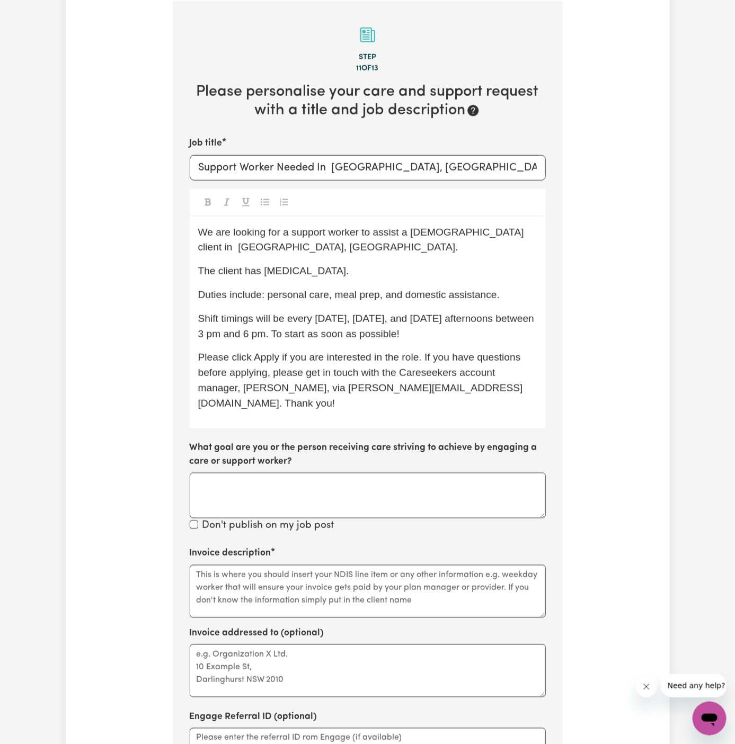
click at [199, 269] on span "The client has Multiple Sclerosis." at bounding box center [273, 270] width 151 height 11
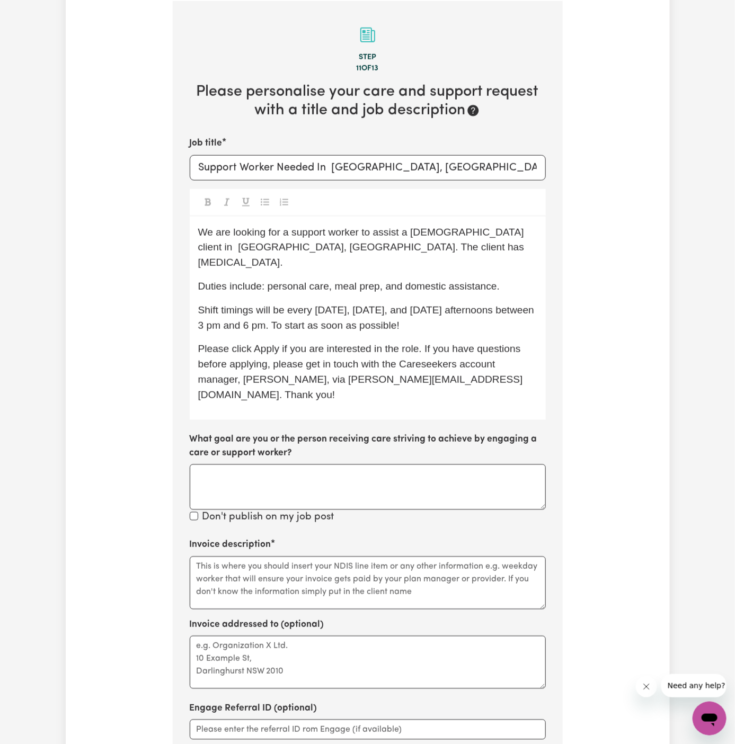
click at [275, 305] on span "Shift timings will be every Tuesday, Wednesday, and Thursday afternoons between…" at bounding box center [367, 318] width 339 height 26
click at [384, 282] on div "We are looking for a support worker to assist a male client in Moonee Beach, NS…" at bounding box center [368, 318] width 356 height 203
click at [430, 286] on div "We are looking for a support worker to assist a male client in Moonee Beach, NS…" at bounding box center [368, 318] width 356 height 203
click at [352, 343] on span "Please click Apply if you are interested in the role. If you have questions bef…" at bounding box center [360, 371] width 325 height 57
drag, startPoint x: 273, startPoint y: 276, endPoint x: 538, endPoint y: 275, distance: 264.3
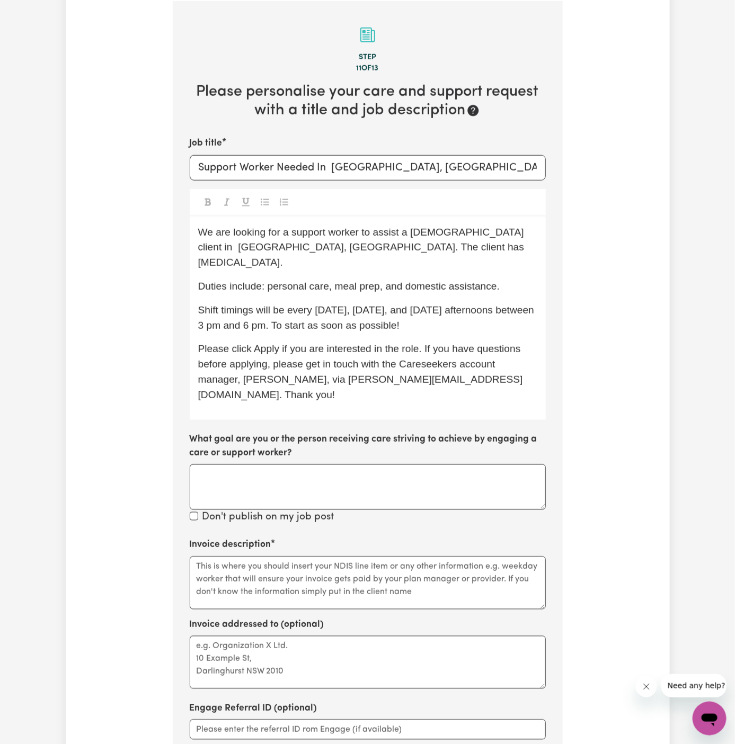
click at [538, 275] on div "We are looking for a support worker to assist a male client in Moonee Beach, NS…" at bounding box center [368, 318] width 356 height 203
click at [534, 279] on p "Duties include: personal care, meal prep, and domestic assistance." at bounding box center [367, 286] width 339 height 15
drag, startPoint x: 525, startPoint y: 274, endPoint x: 267, endPoint y: 272, distance: 257.4
click at [267, 279] on p "Duties include: personal care, meal prep, and domestic assistance." at bounding box center [367, 286] width 339 height 15
copy span "personal care, meal prep, and domestic assistance."
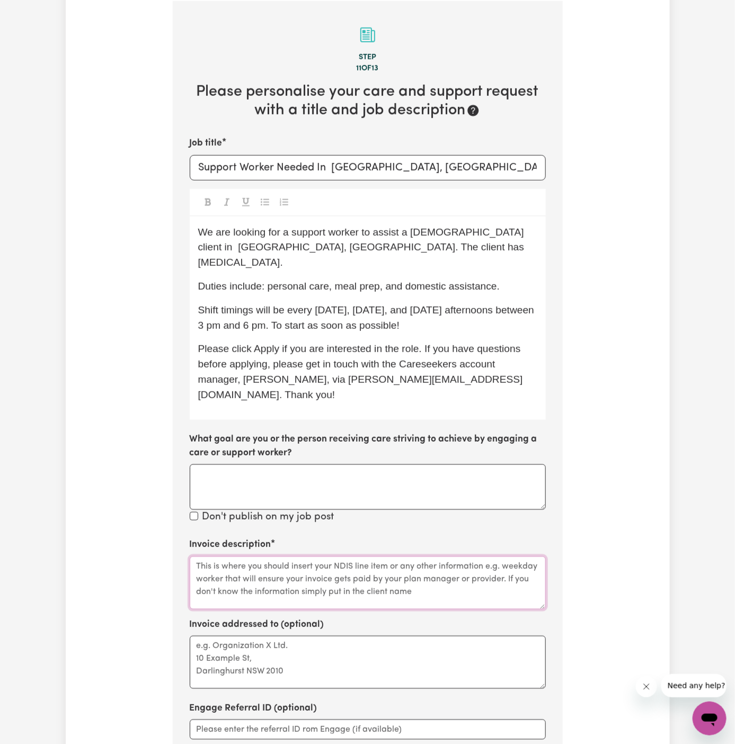
click at [279, 557] on textarea "Invoice description" at bounding box center [368, 583] width 356 height 53
paste textarea "personal care, meal prep, and domestic assistance."
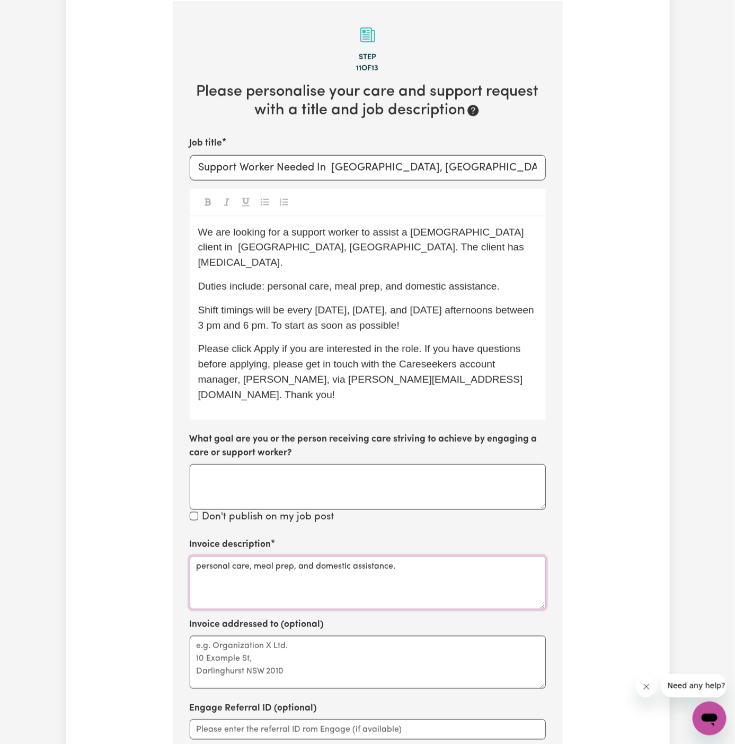
click at [279, 557] on textarea "personal care, meal prep, and domestic assistance." at bounding box center [368, 583] width 356 height 53
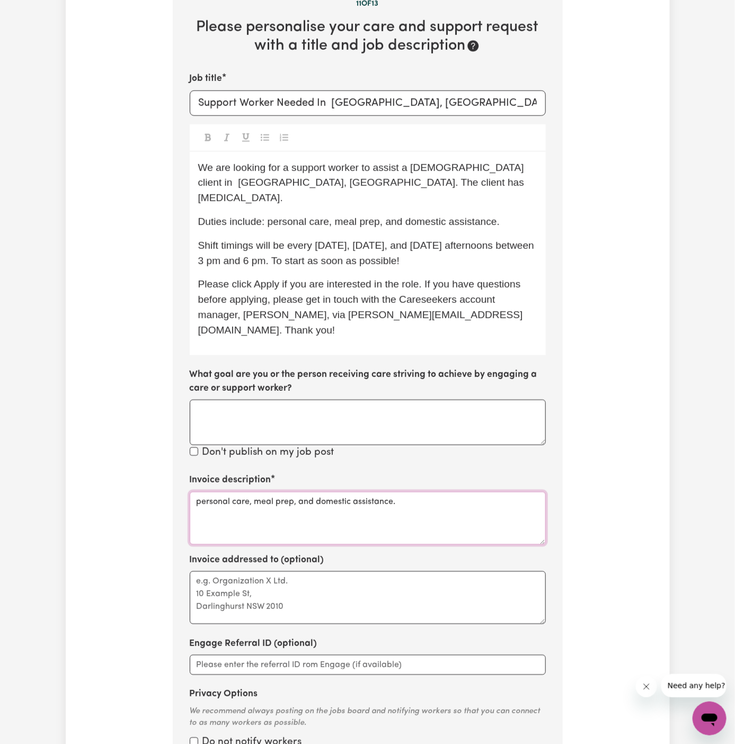
scroll to position [459, 0]
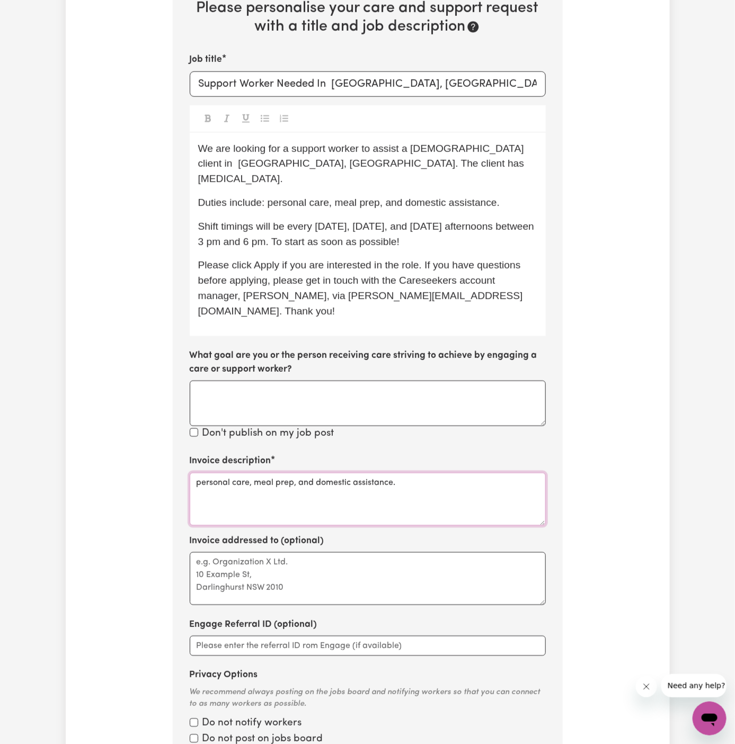
type textarea "personal care, meal prep, and domestic assistance."
click at [278, 555] on textarea "Invoice addressed to (optional)" at bounding box center [368, 578] width 356 height 53
click at [420, 552] on textarea "Invoice addressed to (optional)" at bounding box center [368, 578] width 356 height 53
paste textarea "My Care Ability"
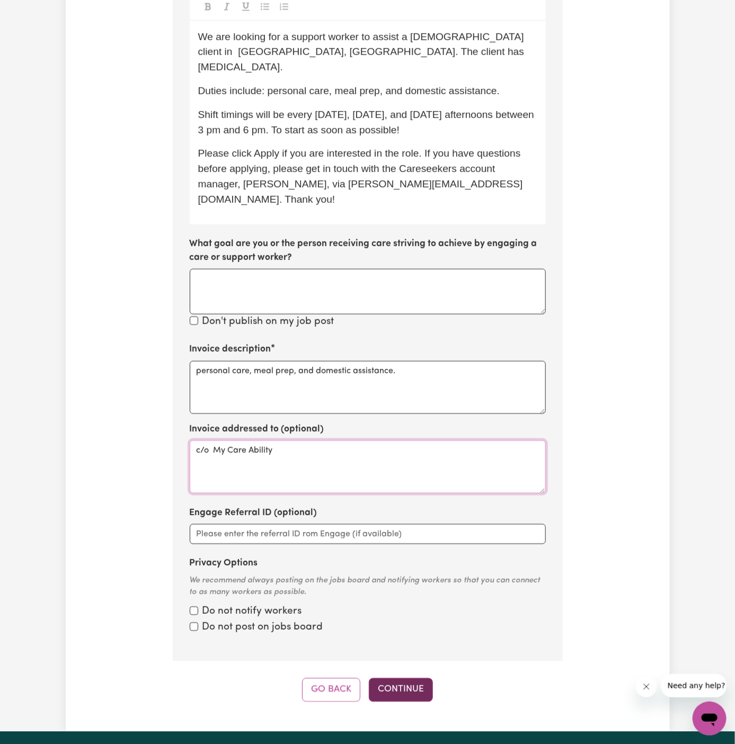
type textarea "c/o My Care Ability"
click at [413, 679] on button "Continue" at bounding box center [401, 690] width 64 height 23
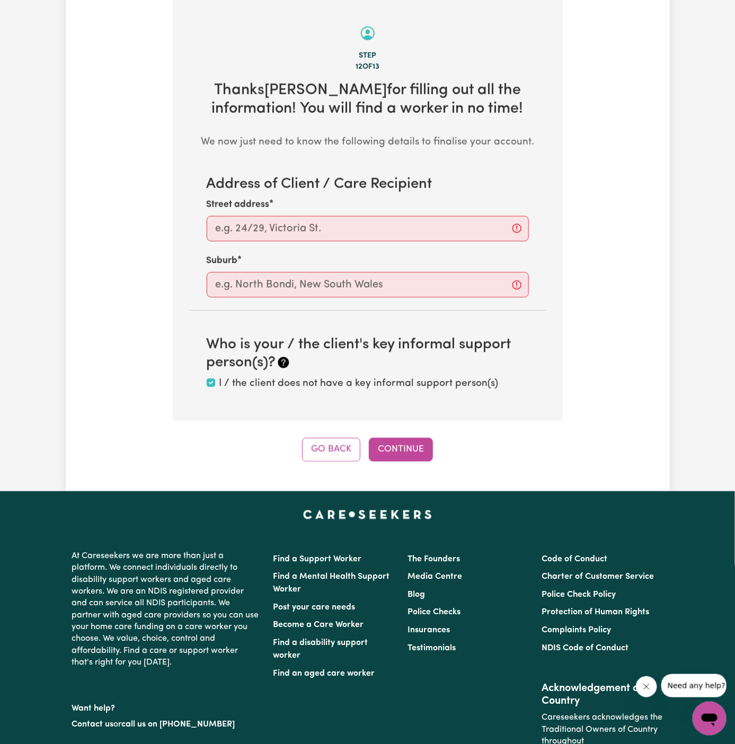
scroll to position [376, 0]
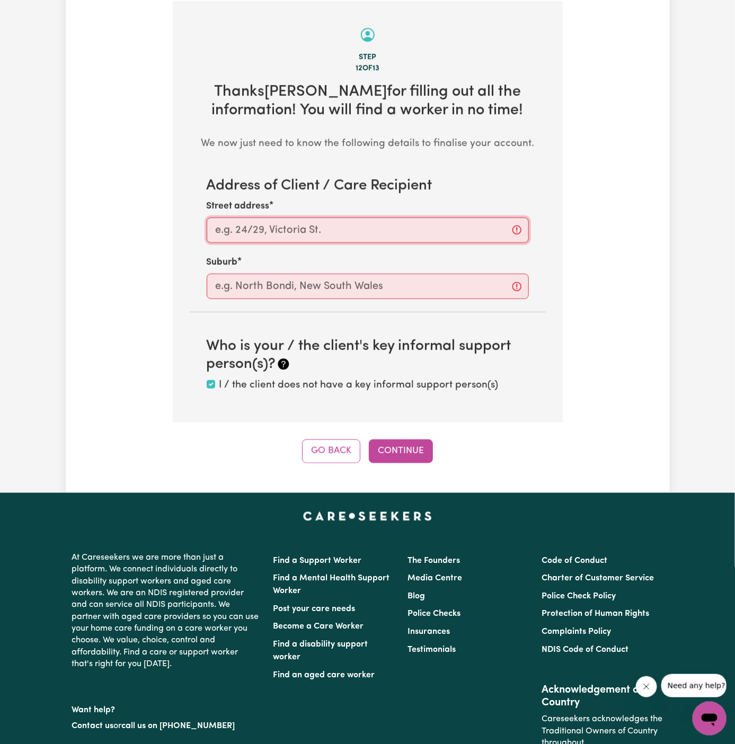
click at [347, 235] on input "Street address" at bounding box center [368, 230] width 322 height 25
click at [373, 231] on input "Street address" at bounding box center [368, 230] width 322 height 25
paste input "Moonee Beach"
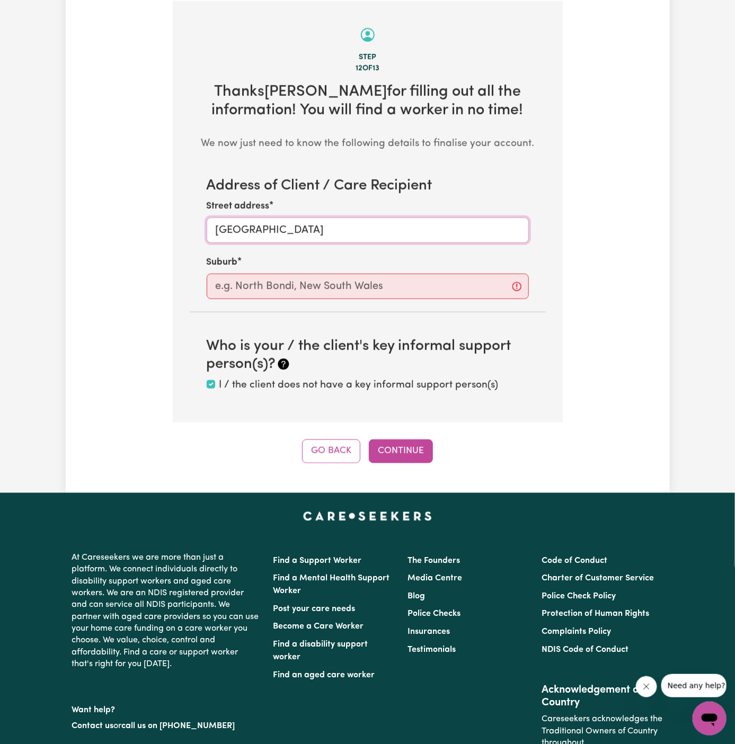
type input "Moonee Beach"
click at [372, 274] on input "text" at bounding box center [368, 286] width 322 height 25
click at [372, 279] on input "text" at bounding box center [368, 286] width 322 height 25
paste input "Moonee Beach"
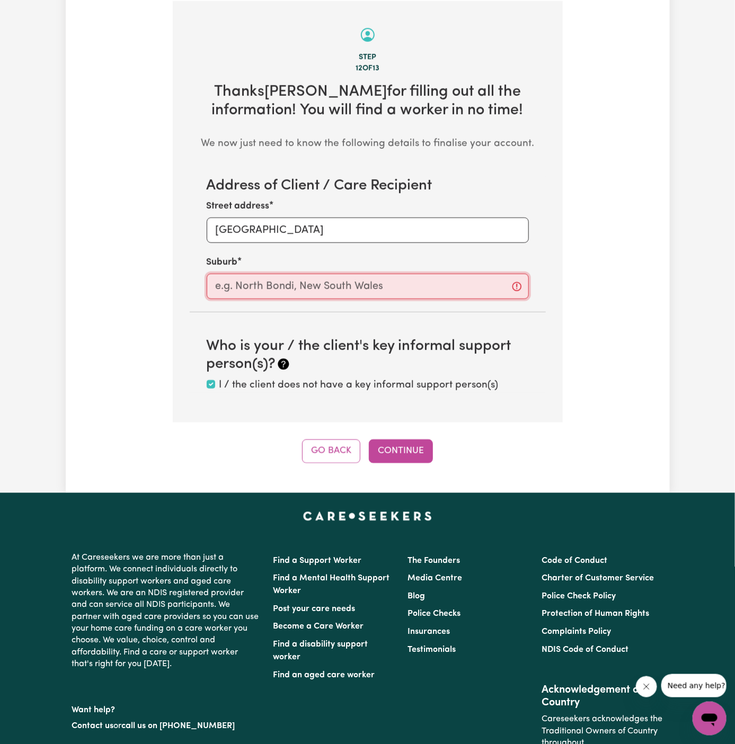
type input "Moonee Beach"
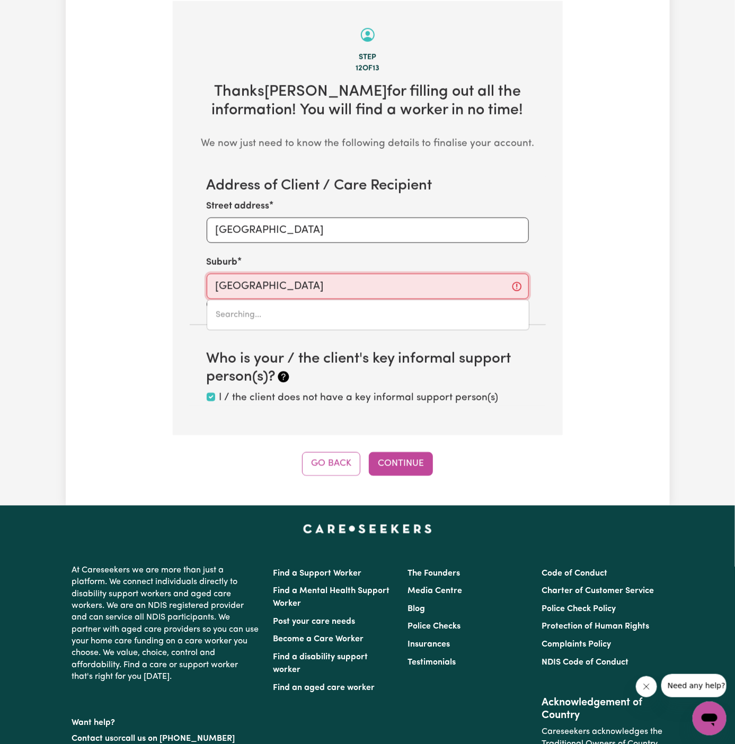
type input "Moonee Beach, New South Wales, 2450"
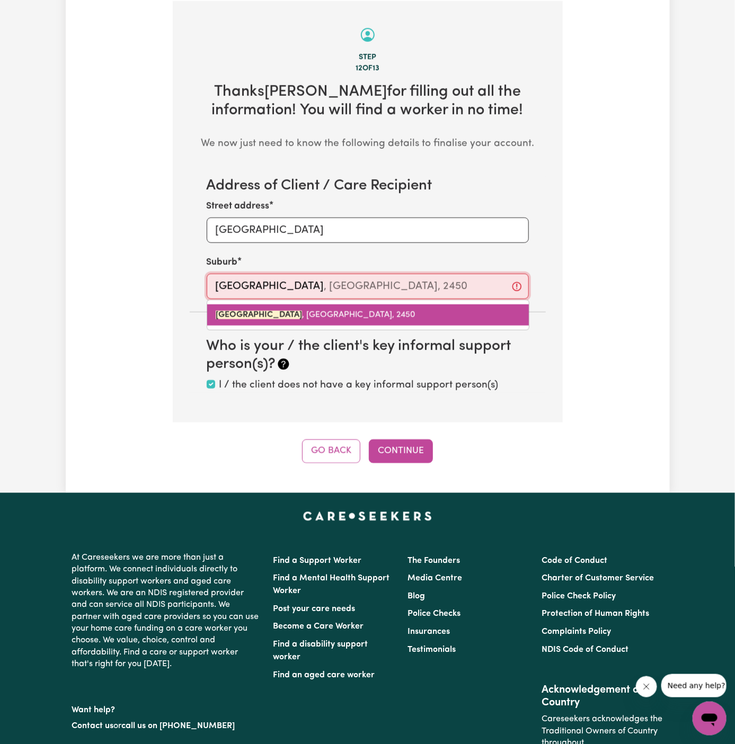
click at [359, 316] on span "MOONEE BEACH , New South Wales, 2450" at bounding box center [316, 315] width 200 height 8
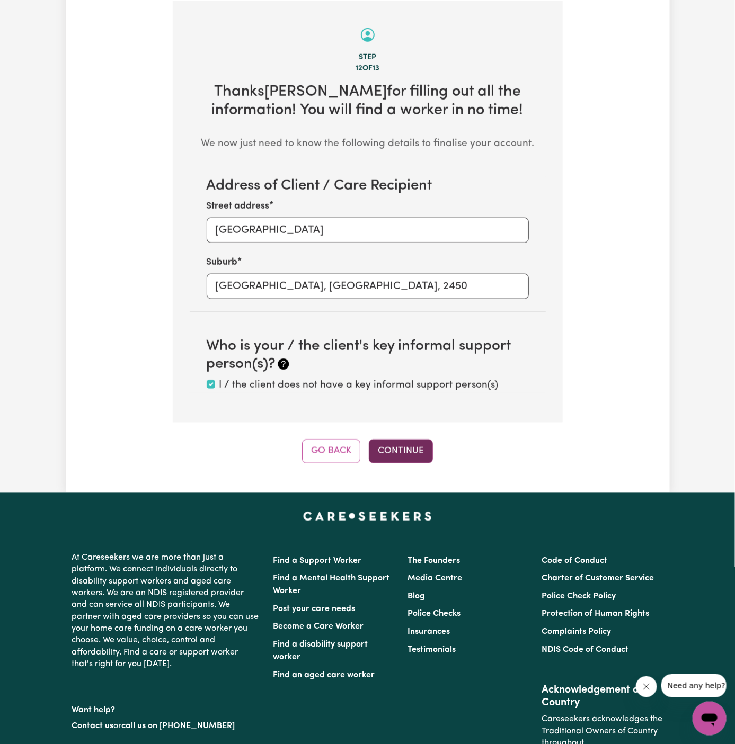
click at [407, 447] on button "Continue" at bounding box center [401, 451] width 64 height 23
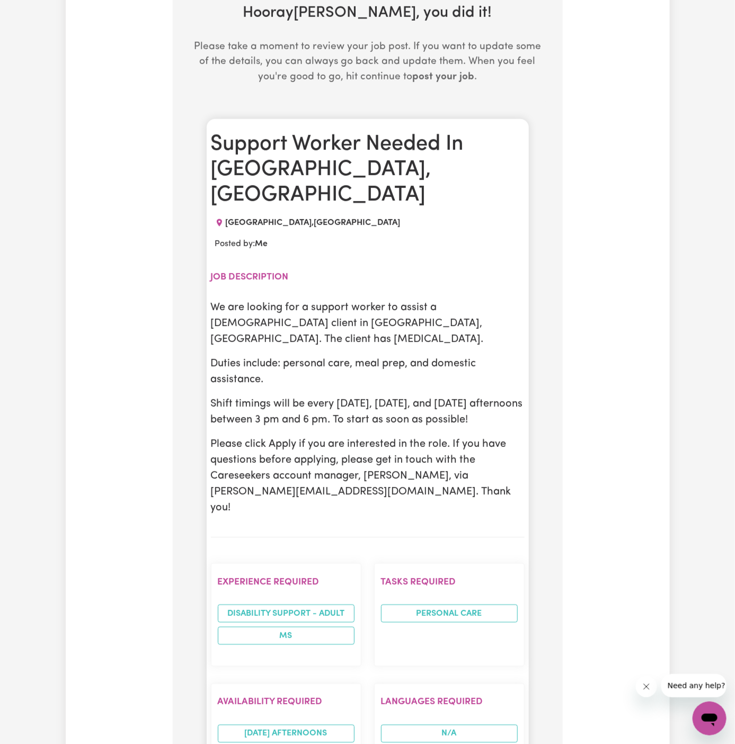
scroll to position [456, 0]
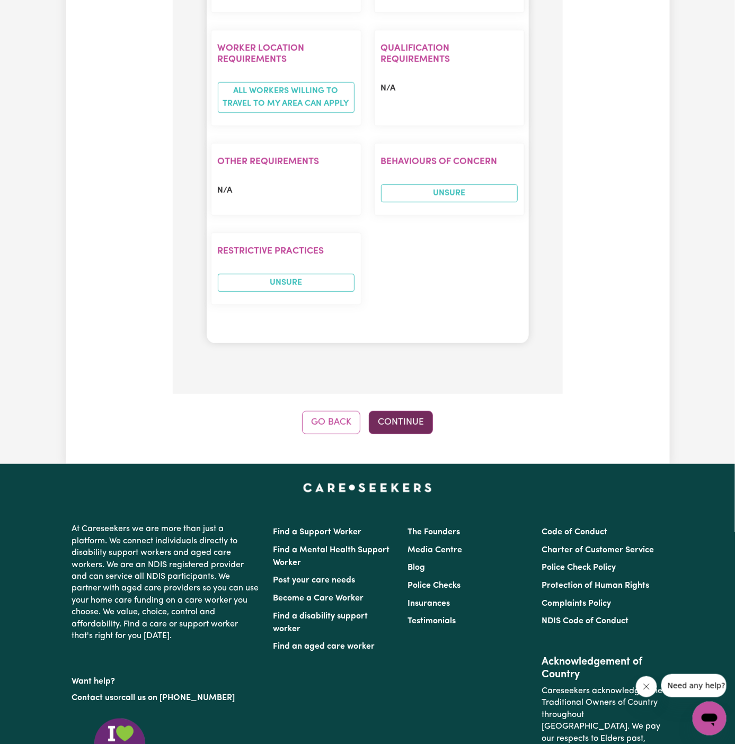
click at [416, 411] on button "Continue" at bounding box center [401, 422] width 64 height 23
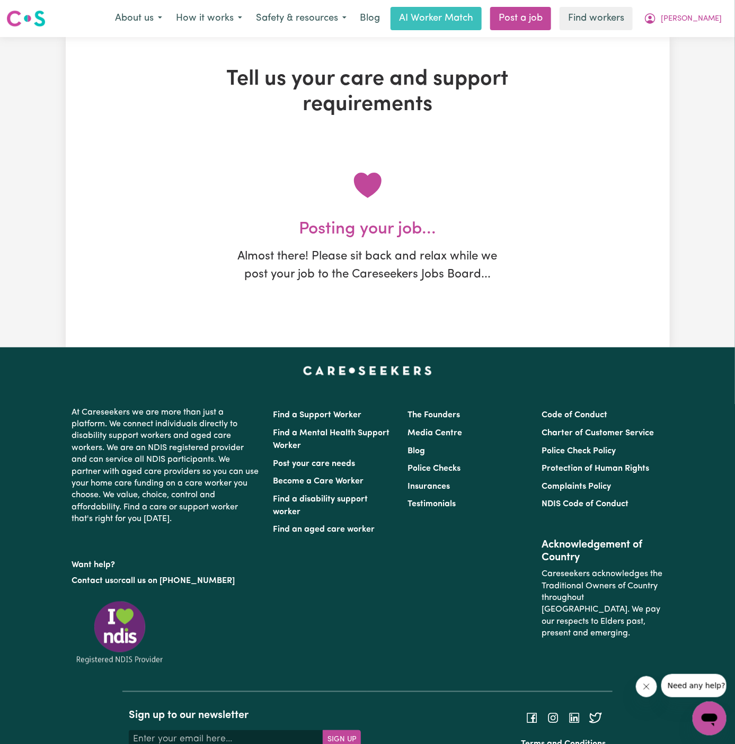
scroll to position [0, 0]
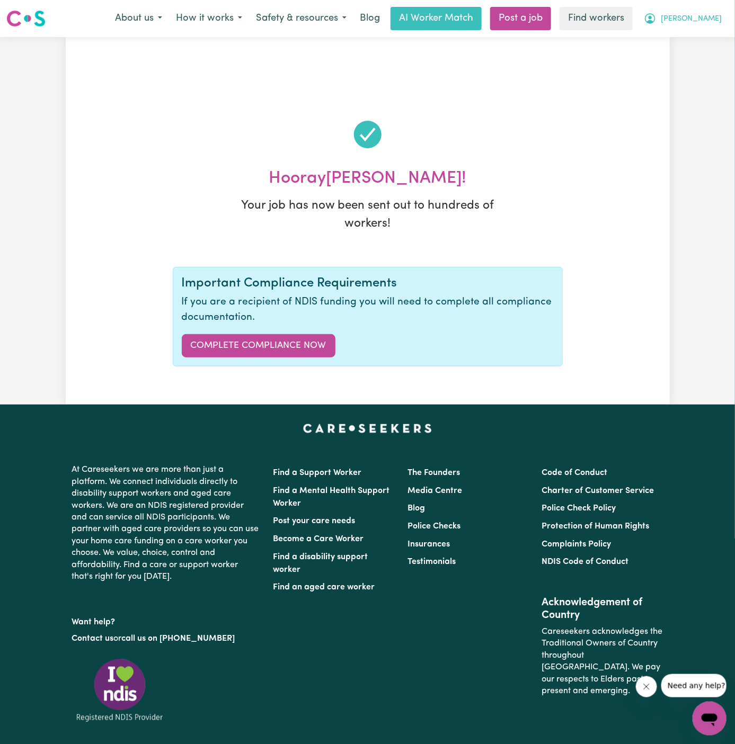
click at [714, 21] on span "[PERSON_NAME]" at bounding box center [691, 19] width 61 height 12
click at [711, 41] on link "My Dashboard" at bounding box center [686, 41] width 84 height 20
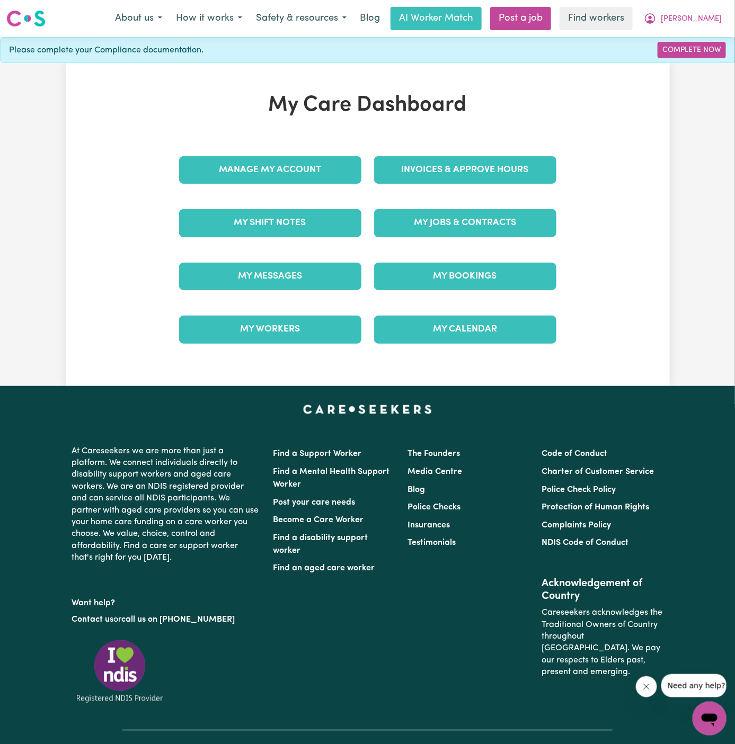
click at [284, 142] on div "My Care Dashboard Manage My Account Invoices & Approve Hours My Shift Notes My …" at bounding box center [367, 225] width 403 height 264
click at [281, 160] on link "Manage My Account" at bounding box center [270, 170] width 182 height 28
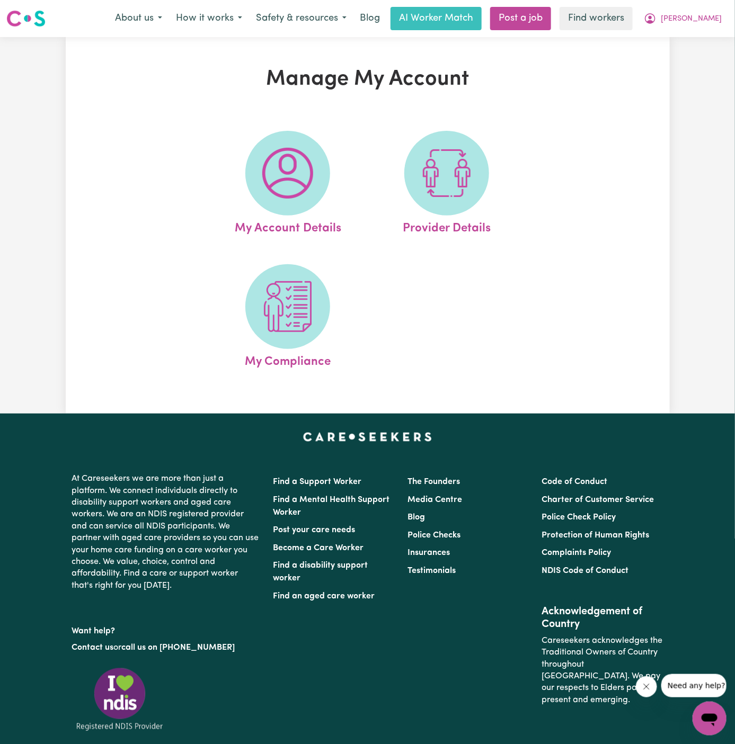
click at [281, 160] on img at bounding box center [287, 173] width 51 height 51
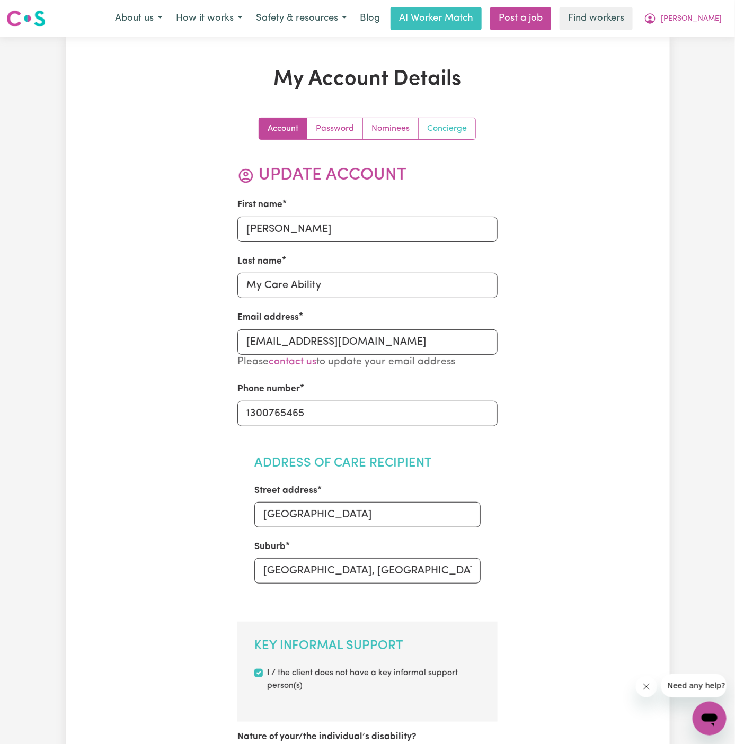
click at [447, 132] on link "Concierge" at bounding box center [446, 128] width 57 height 21
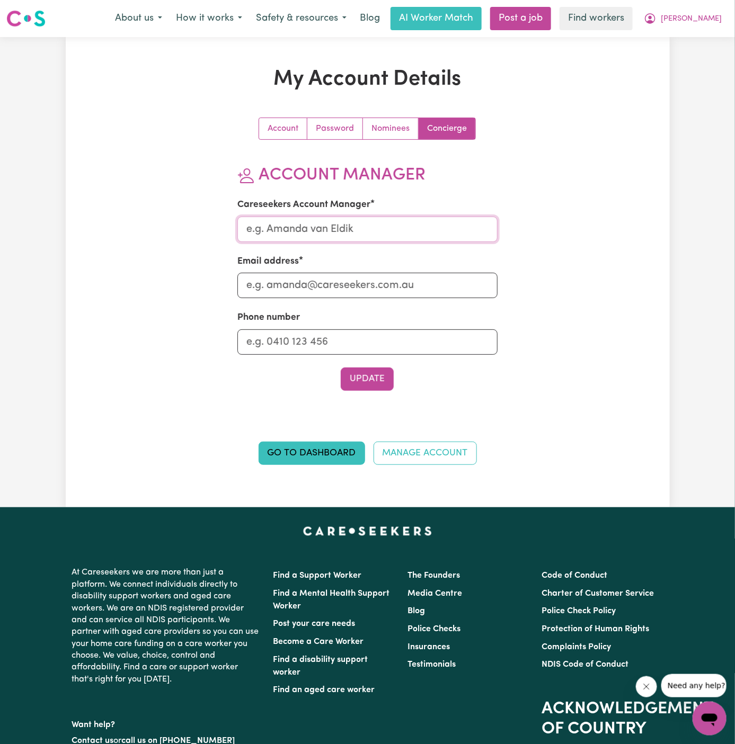
click at [361, 229] on input "Careseekers Account Manager" at bounding box center [367, 229] width 260 height 25
type input "Annie"
click at [368, 287] on input "Email address" at bounding box center [367, 285] width 260 height 25
type input "annie@careseekers.com.au"
click at [354, 336] on input "Phone number" at bounding box center [367, 341] width 260 height 25
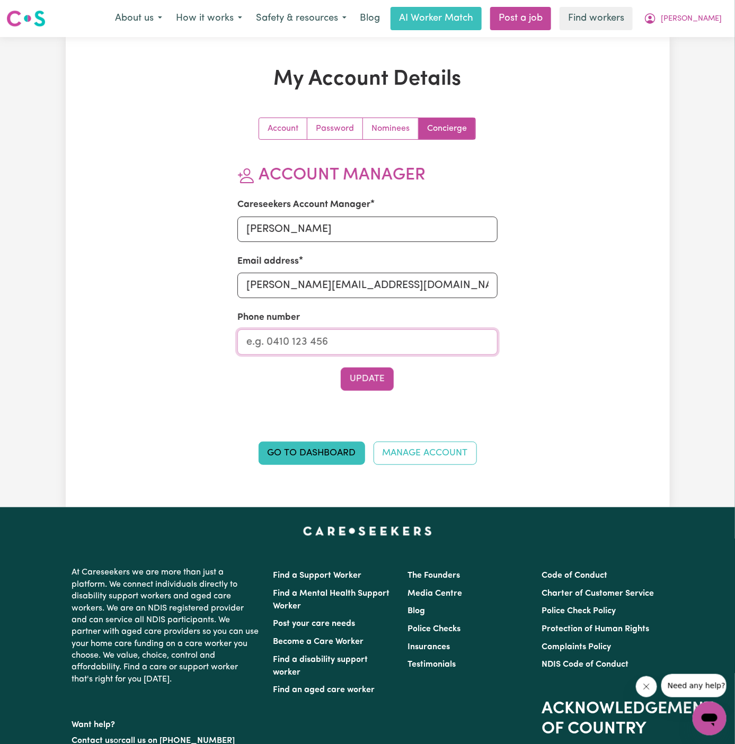
type input "1300765465"
click at [365, 372] on button "Update" at bounding box center [367, 379] width 53 height 23
click at [707, 13] on button "[PERSON_NAME]" at bounding box center [683, 18] width 92 height 22
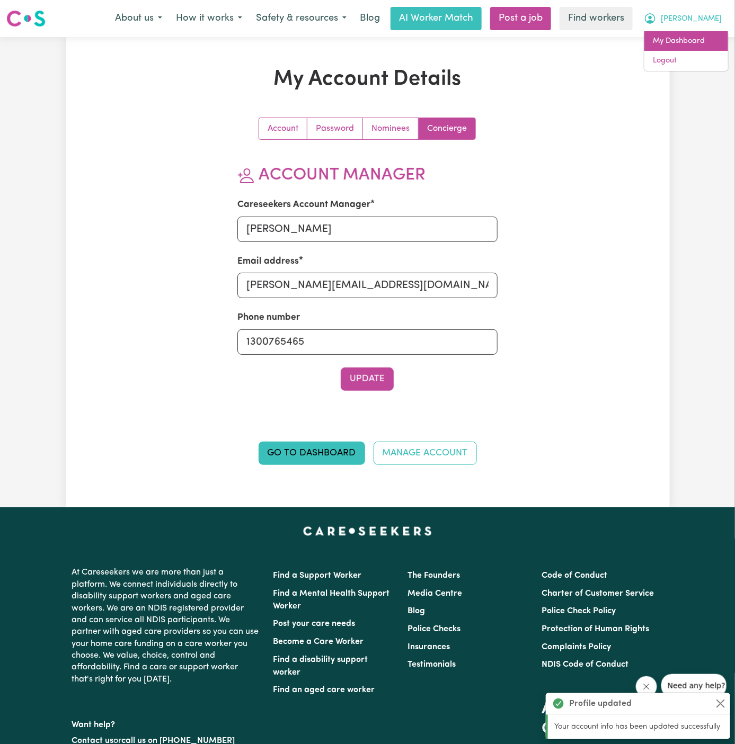
click at [706, 36] on link "My Dashboard" at bounding box center [686, 41] width 84 height 20
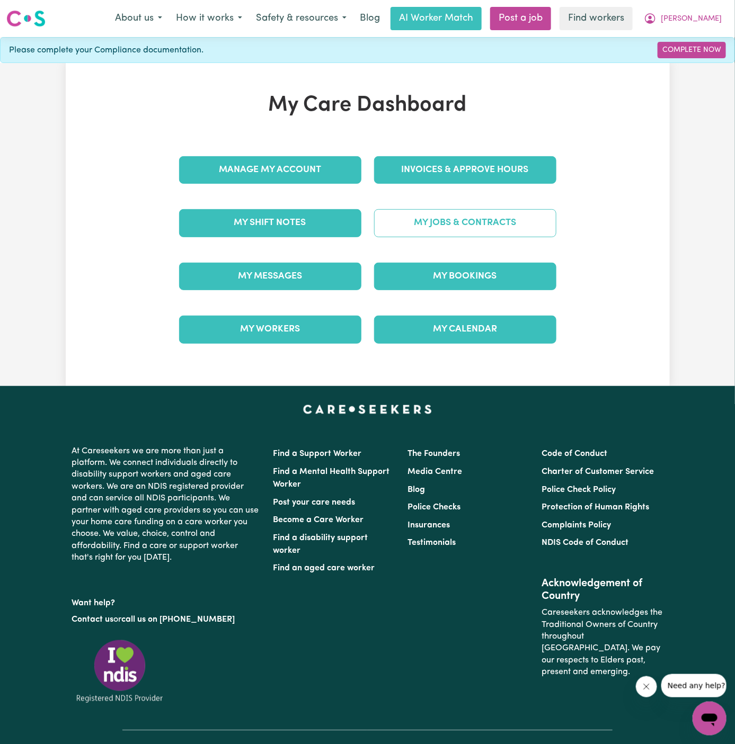
click at [475, 215] on link "My Jobs & Contracts" at bounding box center [465, 223] width 182 height 28
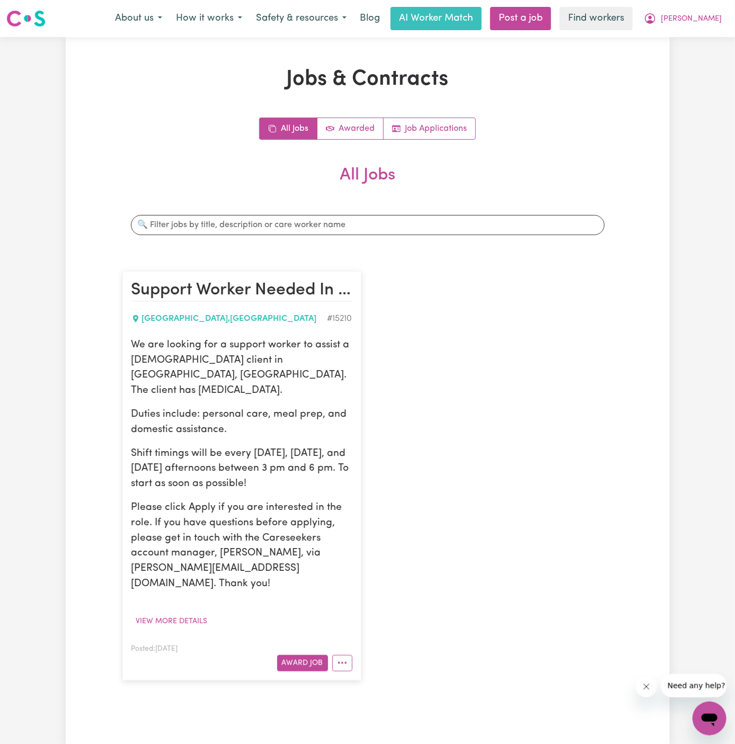
click at [317, 407] on p "Duties include: personal care, meal prep, and domestic assistance." at bounding box center [241, 422] width 221 height 31
drag, startPoint x: 131, startPoint y: 341, endPoint x: 337, endPoint y: 470, distance: 243.4
click at [337, 470] on div "We are looking for a support worker to assist a male client in Moonee Beach, NS…" at bounding box center [241, 465] width 221 height 254
copy div "We are looking for a support worker to assist a male client in Moonee Beach, NS…"
click at [708, 22] on span "[PERSON_NAME]" at bounding box center [691, 19] width 61 height 12
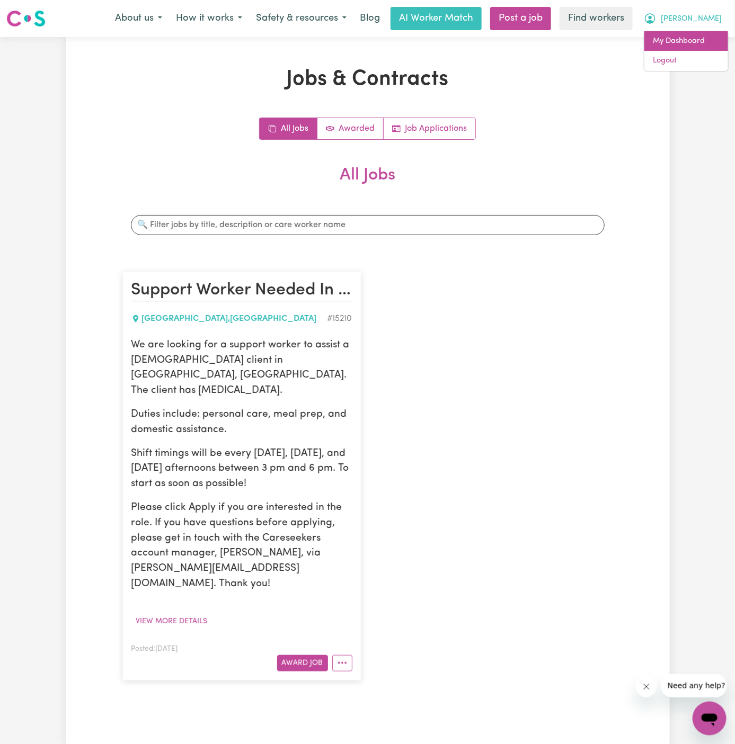
click at [693, 39] on link "My Dashboard" at bounding box center [686, 41] width 84 height 20
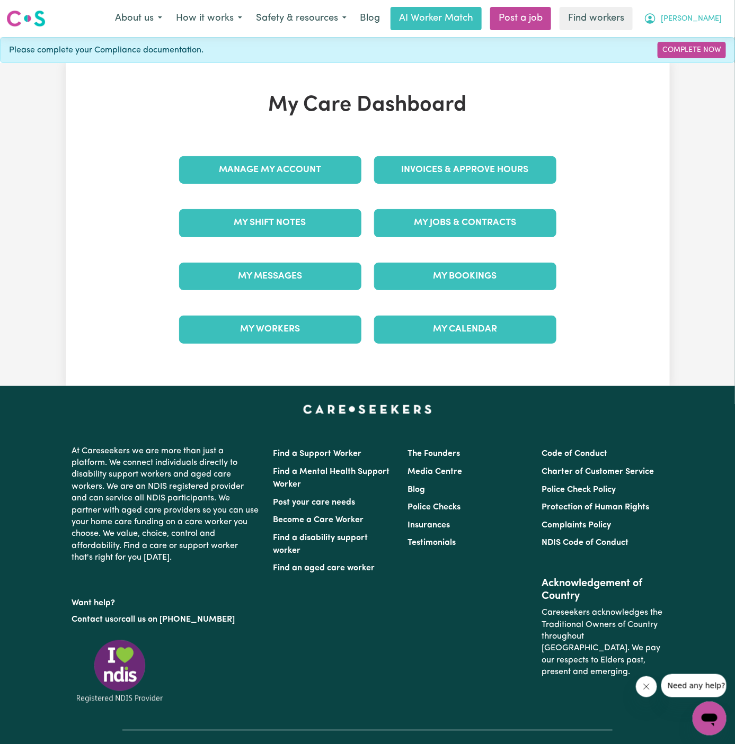
click at [709, 22] on span "[PERSON_NAME]" at bounding box center [691, 19] width 61 height 12
click at [709, 51] on link "Logout" at bounding box center [686, 61] width 84 height 20
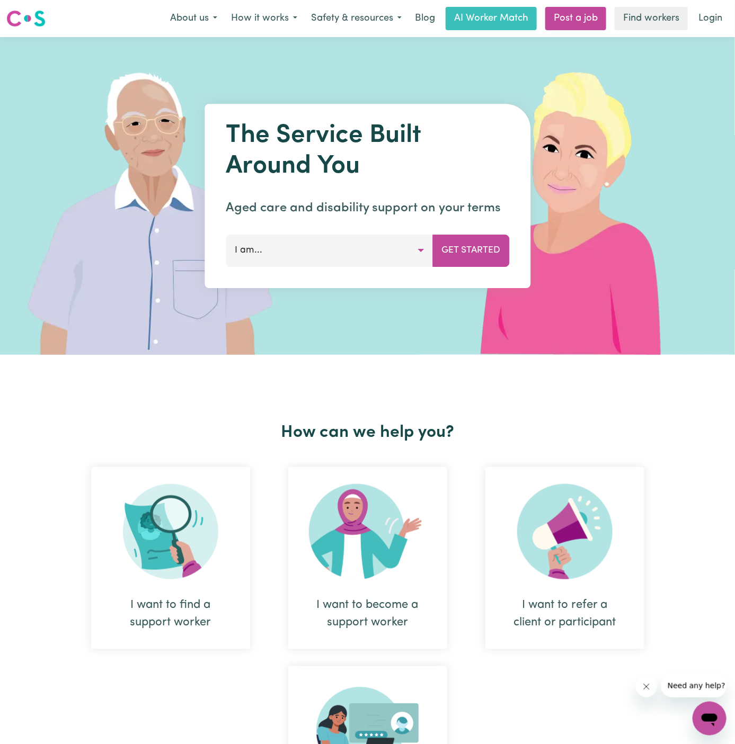
click at [715, 5] on nav "Menu About us How it works Safety & resources Blog AI Worker Match Post a job F…" at bounding box center [367, 18] width 735 height 37
click at [715, 15] on link "Login" at bounding box center [710, 18] width 37 height 23
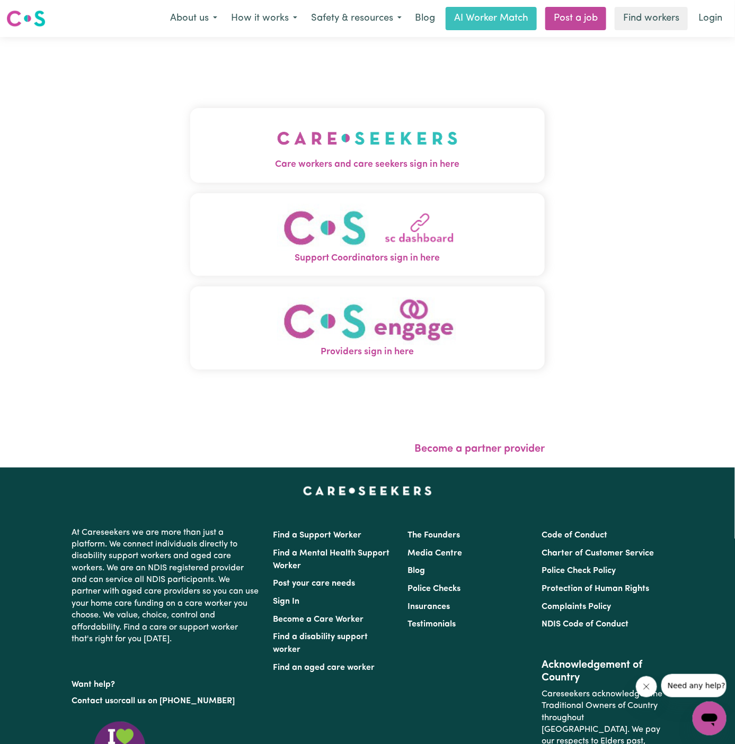
click at [334, 153] on img "Care workers and care seekers sign in here" at bounding box center [367, 138] width 181 height 39
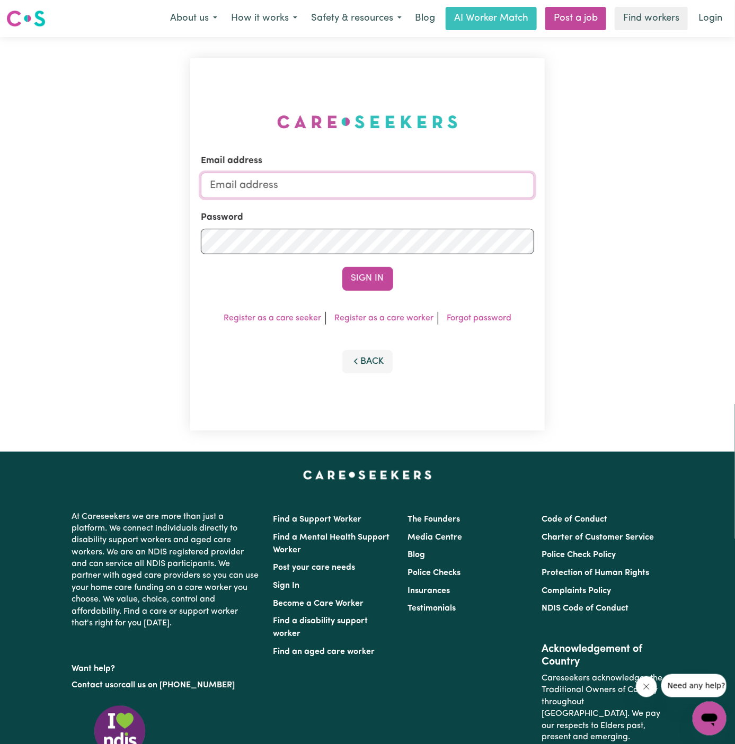
type input "dyan@careseekers.com.au"
click at [575, 16] on link "Post a job" at bounding box center [575, 18] width 61 height 23
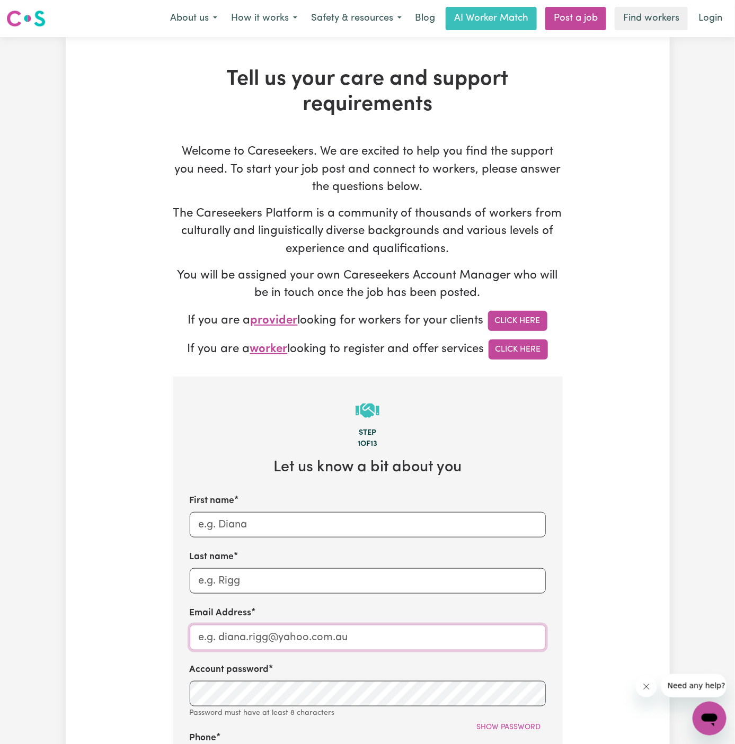
type input "dyan@careseekers.com.au"
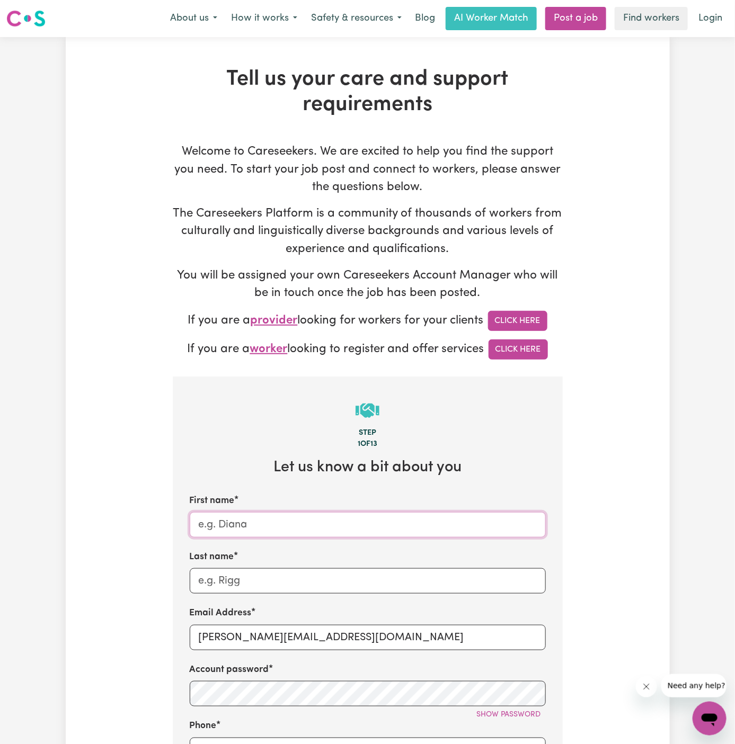
click at [258, 515] on input "First name" at bounding box center [368, 524] width 356 height 25
paste input "Carol"
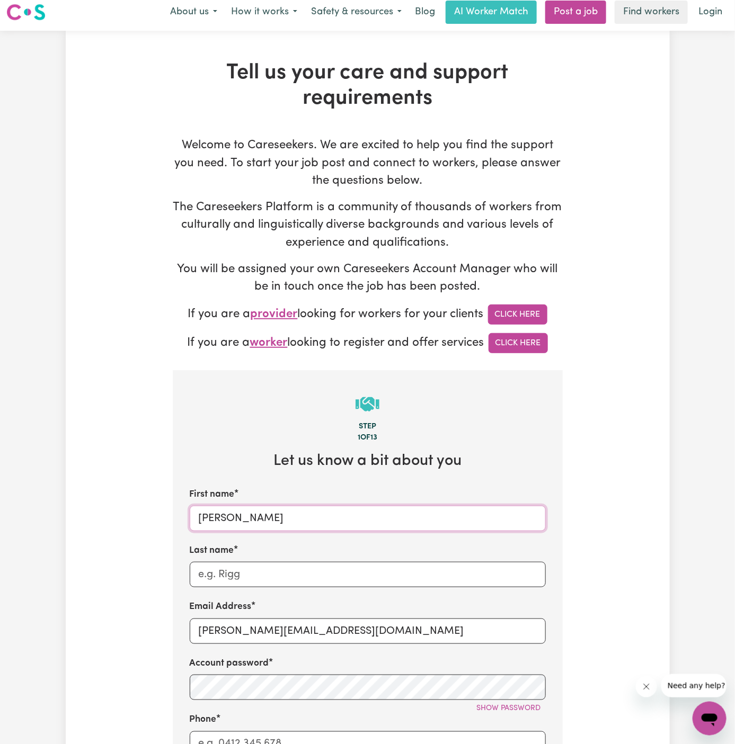
type input "Carol"
click at [304, 577] on input "Last name" at bounding box center [368, 574] width 356 height 25
paste input "Integral Coordinators"
click at [194, 573] on input "Integral Coordinators" at bounding box center [368, 573] width 356 height 25
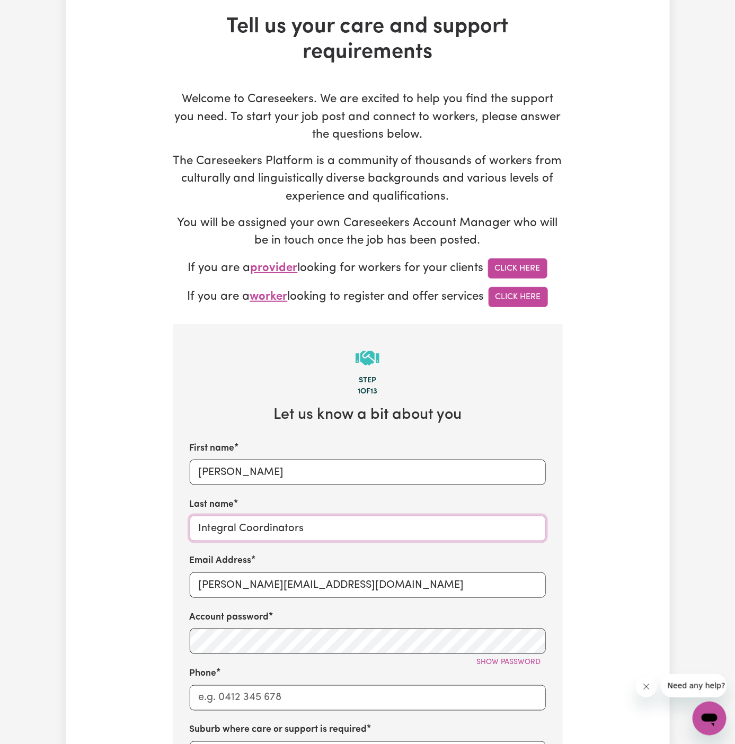
scroll to position [58, 0]
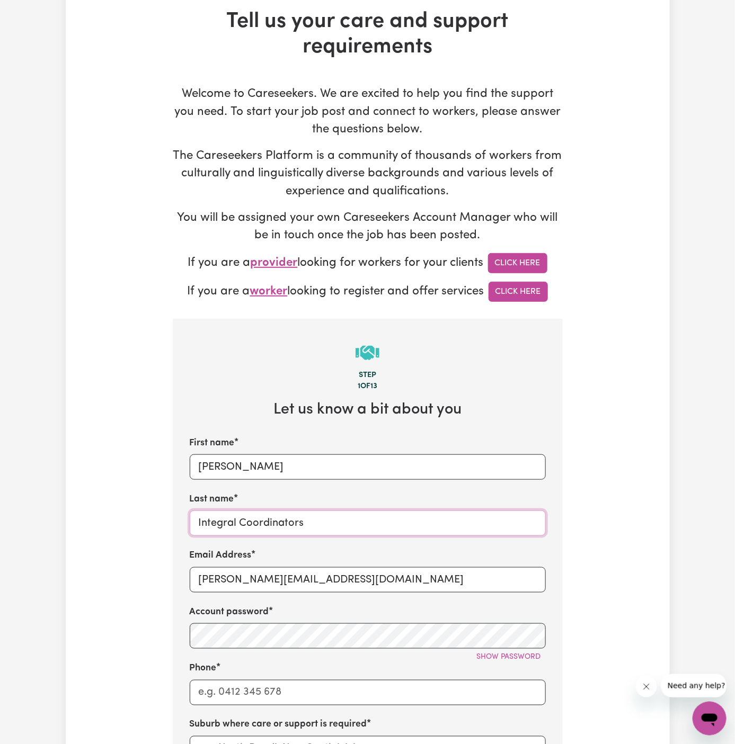
type input "Integral Coordinators"
click at [362, 545] on div "First name Carol Last name Integral Coordinators Email Address dyan@careseekers…" at bounding box center [368, 655] width 356 height 438
drag, startPoint x: 226, startPoint y: 581, endPoint x: 384, endPoint y: 584, distance: 157.9
click at [384, 584] on input "dyan@careseekers.com.au" at bounding box center [368, 579] width 356 height 25
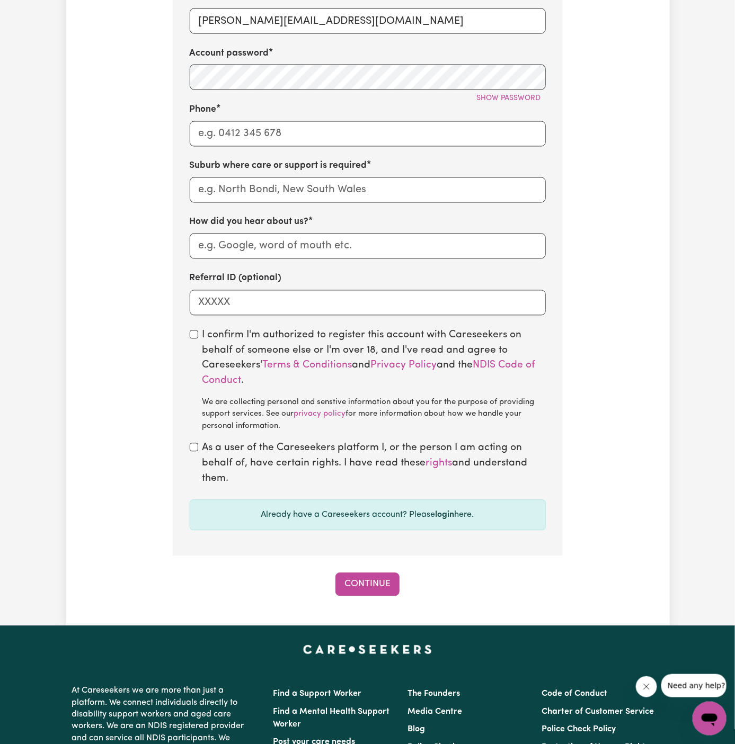
scroll to position [475, 0]
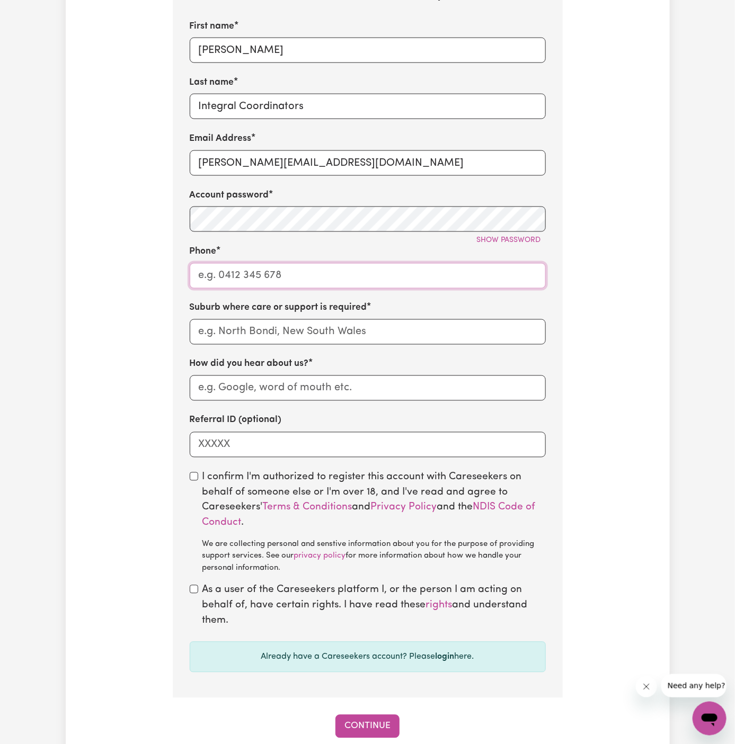
click at [324, 274] on input "Phone" at bounding box center [368, 275] width 356 height 25
click at [232, 164] on input "dyan@careseekers.com.au" at bounding box center [368, 162] width 356 height 25
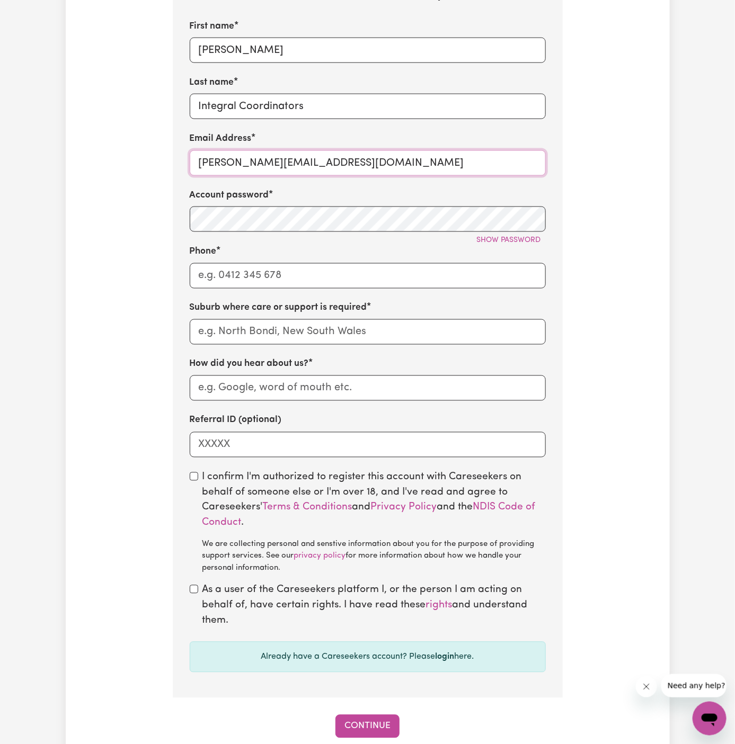
paste input "CarolIC"
type input "CarolIC@careseekers.com.au"
click at [327, 243] on div "Show password" at bounding box center [368, 240] width 356 height 16
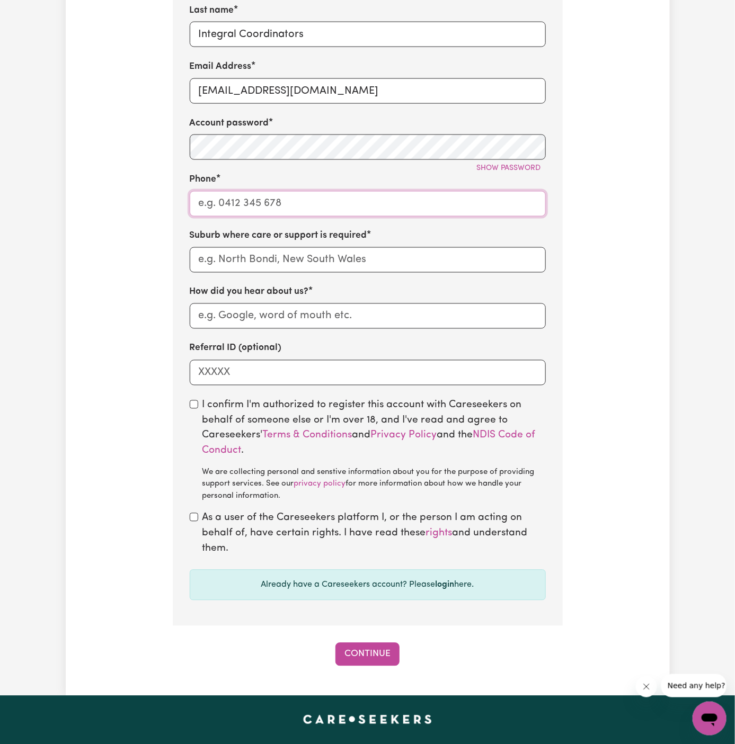
click at [323, 192] on input "Phone" at bounding box center [368, 203] width 356 height 25
type input "1300765465"
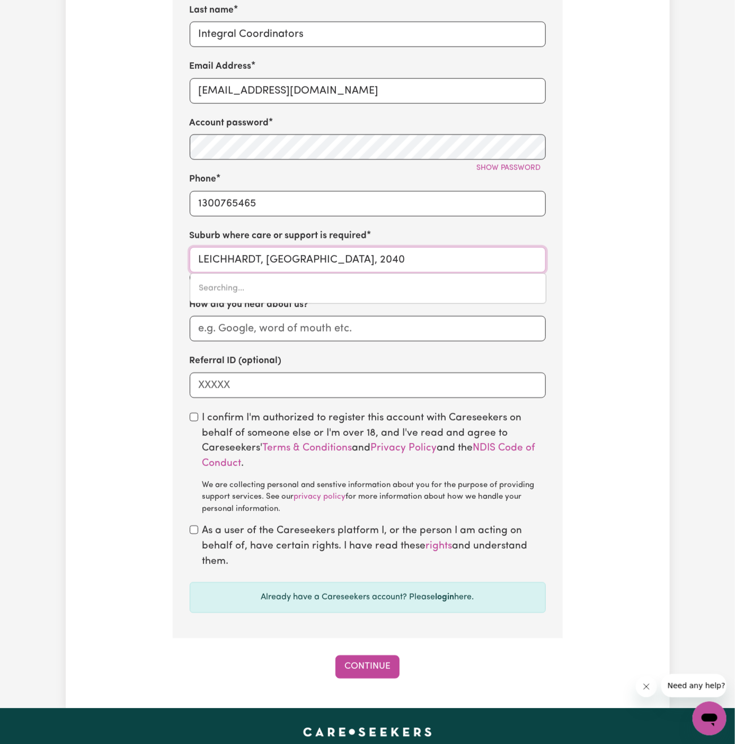
click at [336, 257] on input "LEICHHARDT, New South Wales, 2040" at bounding box center [368, 259] width 356 height 25
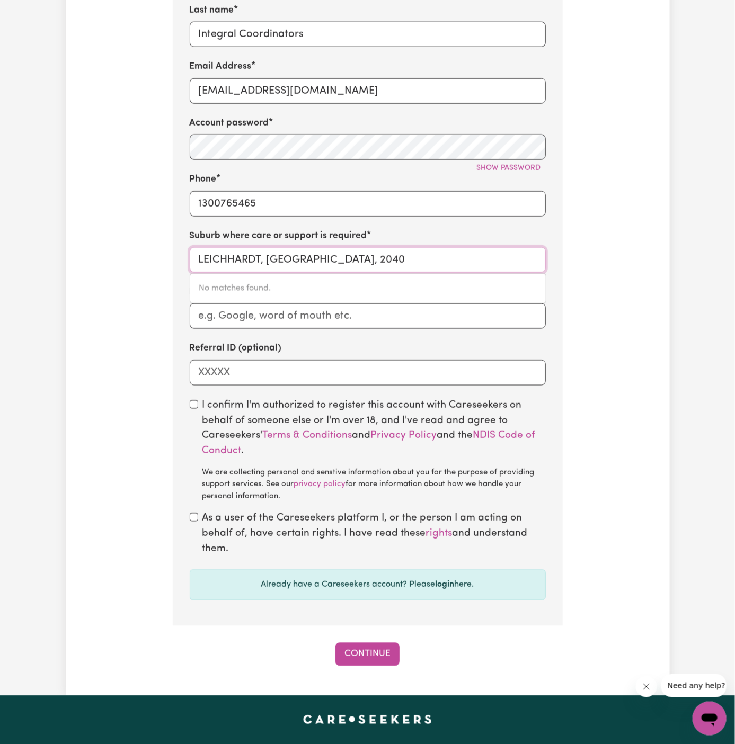
click at [243, 259] on input "LEICHHARDT, New South Wales, 2040" at bounding box center [368, 259] width 356 height 25
paste input "Padstow"
type input "Padstow"
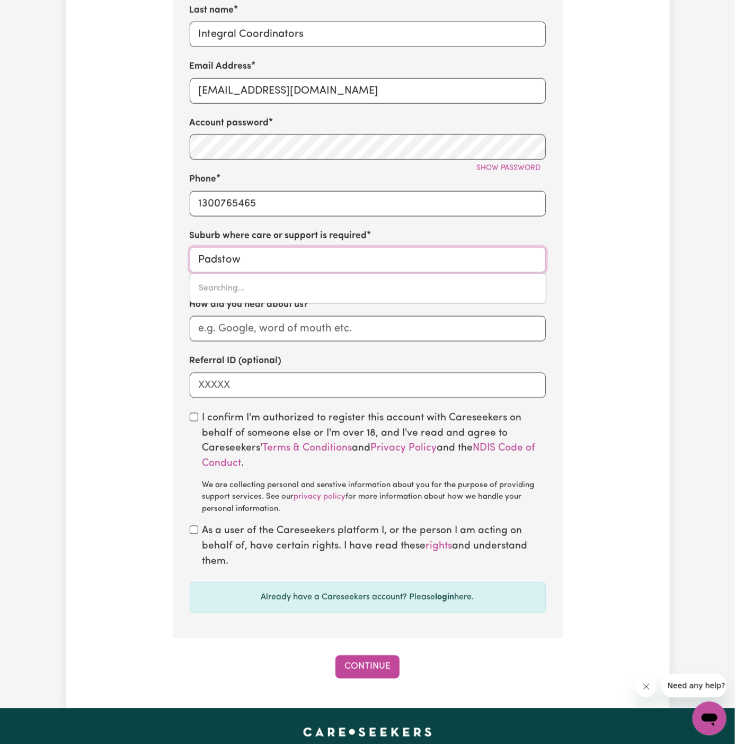
type input "Padstow, New South Wales, 2211"
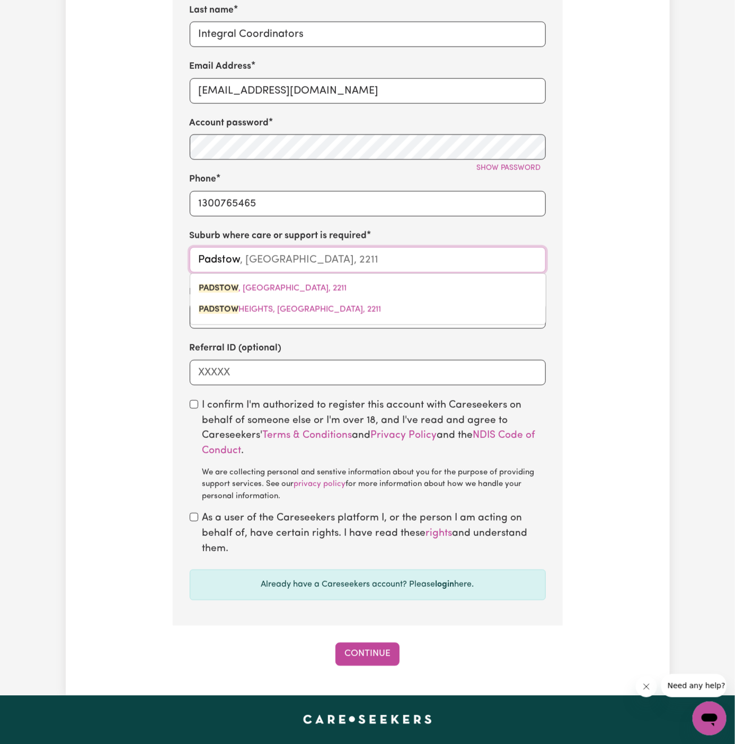
click at [288, 275] on div "PADSTOW , New South Wales, 2211 PADSTOW HEIGHTS, New South Wales, 2211" at bounding box center [368, 299] width 356 height 52
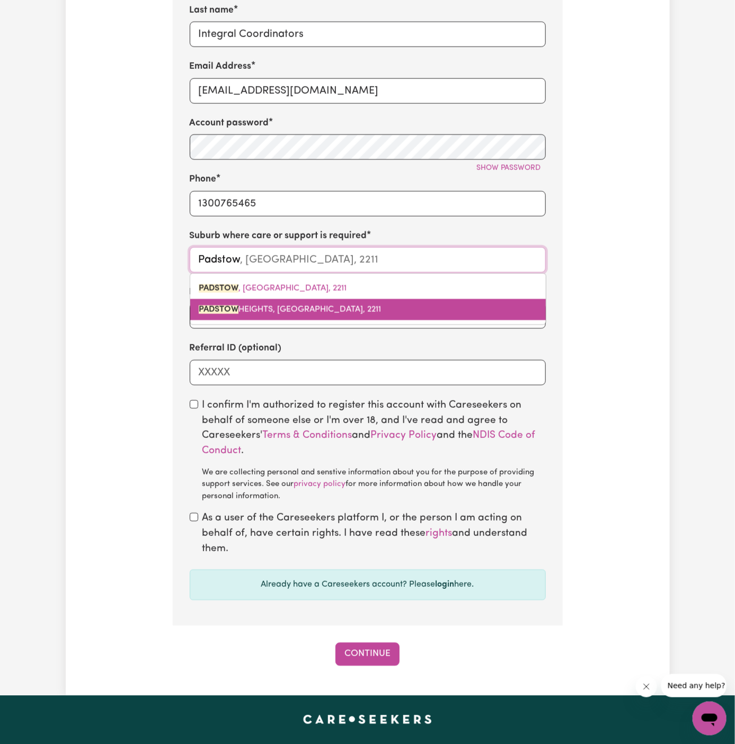
click at [289, 300] on link "PADSTOW HEIGHTS, New South Wales, 2211" at bounding box center [367, 309] width 355 height 21
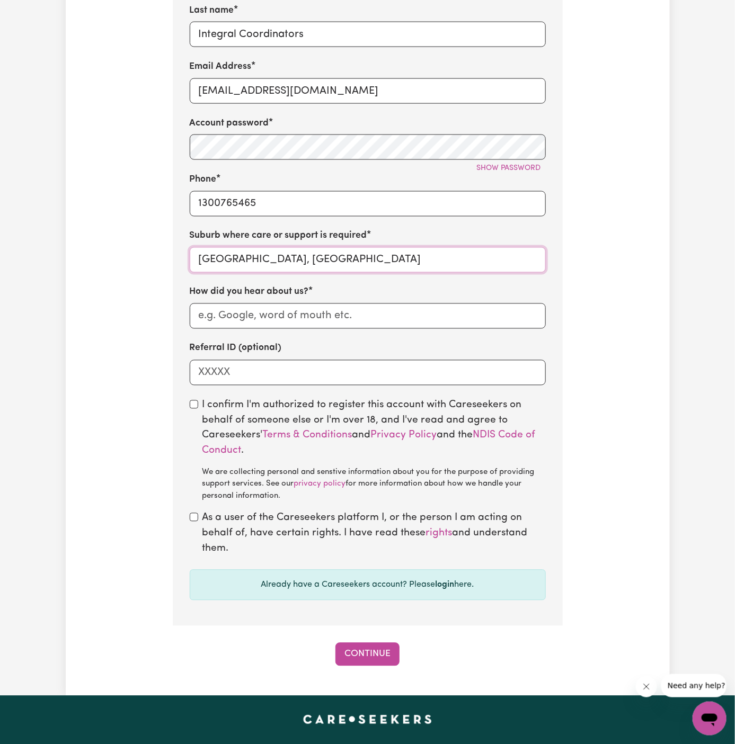
click at [277, 258] on input "PADSTOW HEIGHTS, New South Wales" at bounding box center [368, 259] width 356 height 25
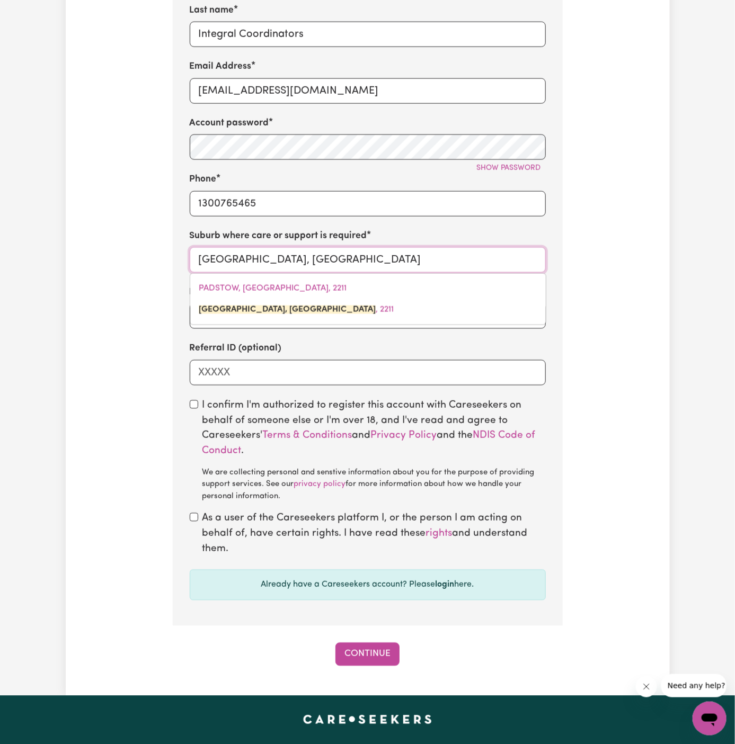
click at [260, 258] on input "PADSTOW HEIGHTS, New South Wales" at bounding box center [368, 259] width 356 height 25
type input "PADSTOW, New South Wales"
type input "PADSTOW, New South Wales, 2211"
click at [284, 252] on input "PADSTOW, New South Wales" at bounding box center [368, 259] width 356 height 25
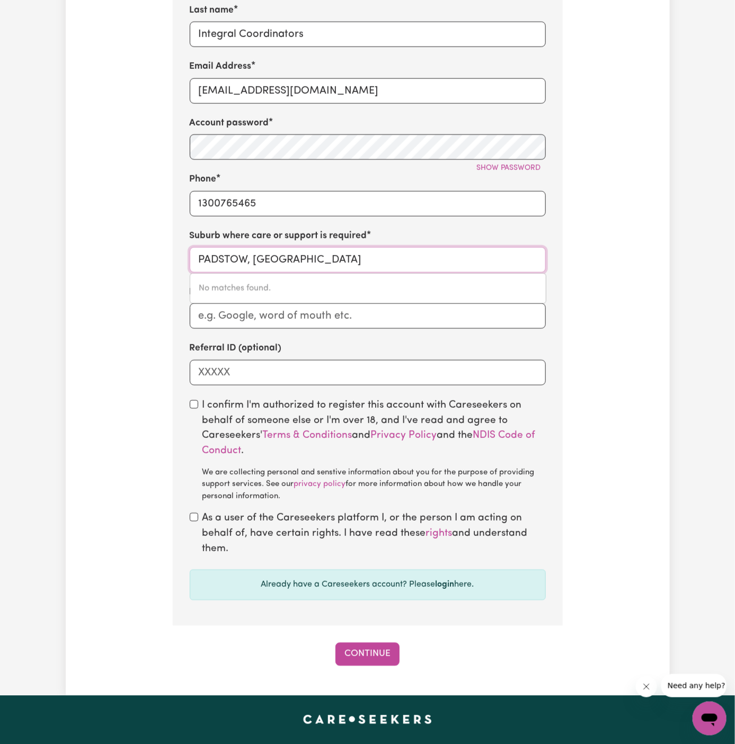
click at [284, 252] on input "PADSTOW, New South Wales" at bounding box center [368, 259] width 356 height 25
click at [343, 253] on input "PADSTOW, New South Wales" at bounding box center [368, 259] width 356 height 25
type input "PADSTOW"
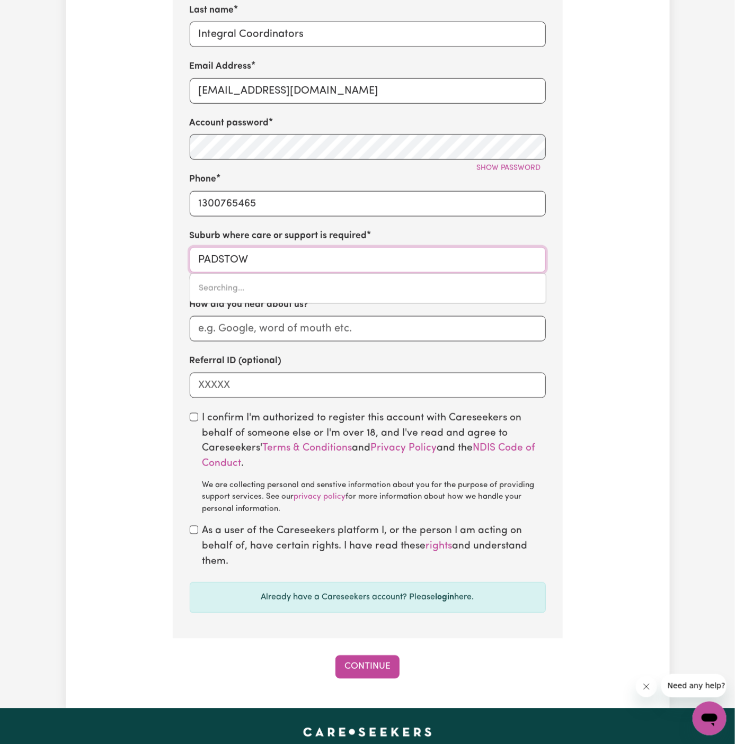
type input "PADSTOW, New South Wales, 2211"
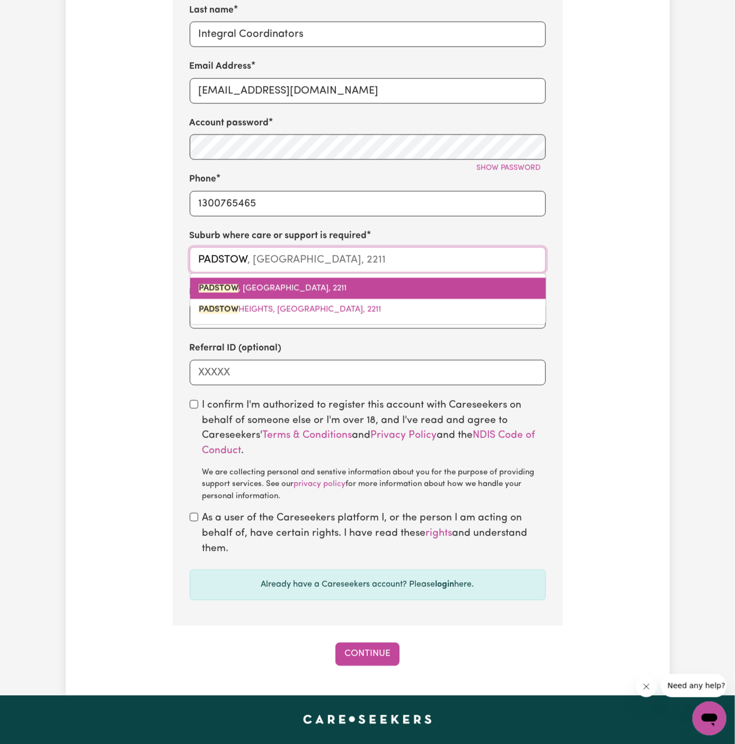
click at [287, 288] on span "PADSTOW , New South Wales, 2211" at bounding box center [273, 288] width 148 height 8
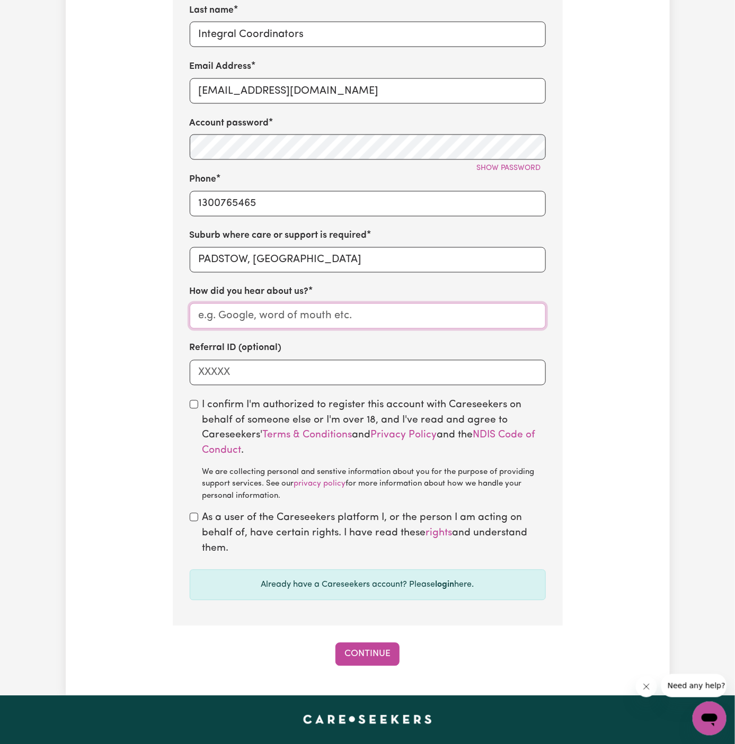
click at [301, 319] on input "How did you hear about us?" at bounding box center [368, 316] width 356 height 25
click at [262, 320] on input "How did you hear about us?" at bounding box center [368, 316] width 356 height 25
paste input "Integral Coordinators"
type input "Integral Coordinators"
drag, startPoint x: 201, startPoint y: 399, endPoint x: 200, endPoint y: 409, distance: 9.5
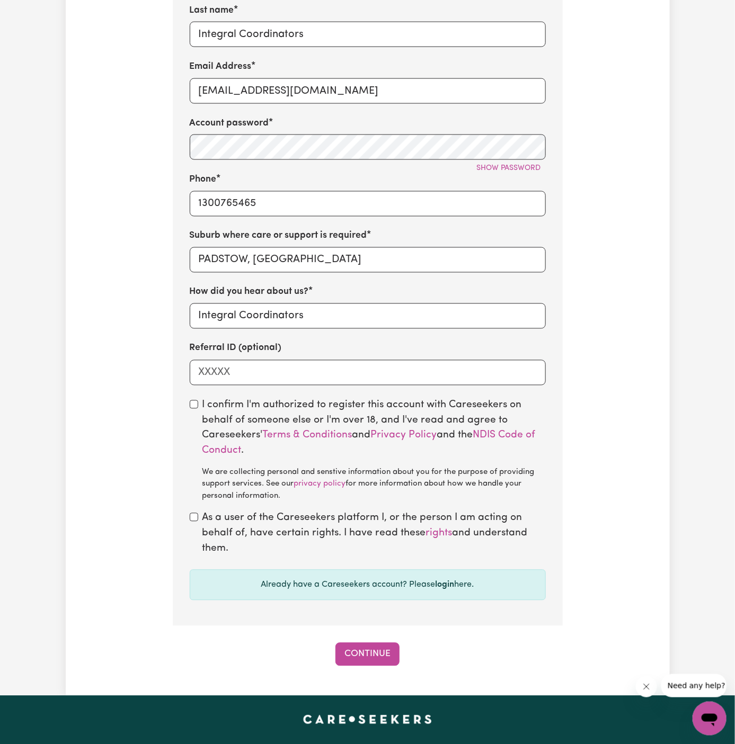
click at [200, 404] on div "I confirm I'm authorized to register this account with Careseekers on behalf of…" at bounding box center [368, 450] width 356 height 105
click at [197, 406] on input "checkbox" at bounding box center [194, 404] width 8 height 8
checkbox input "true"
click at [195, 515] on input "checkbox" at bounding box center [194, 517] width 8 height 8
checkbox input "true"
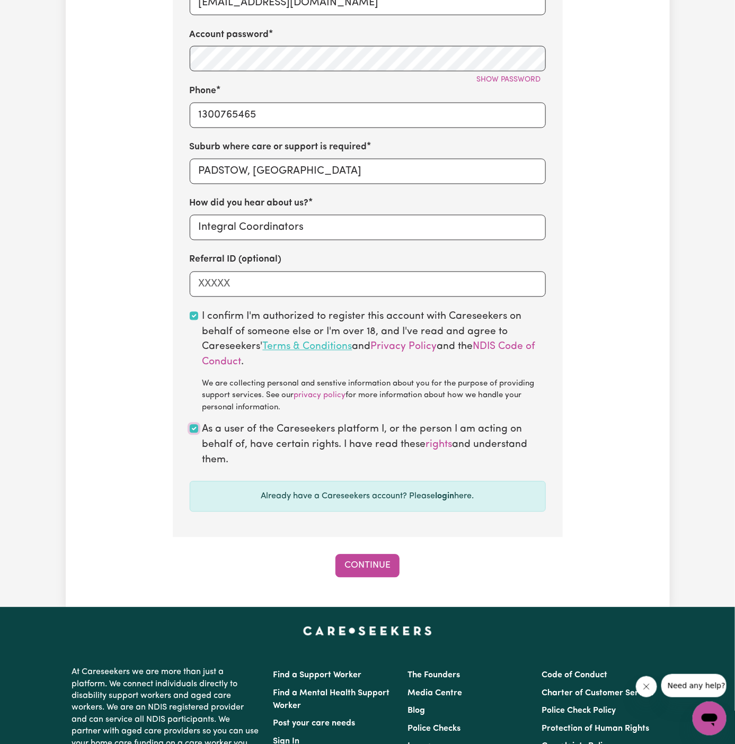
scroll to position [636, 0]
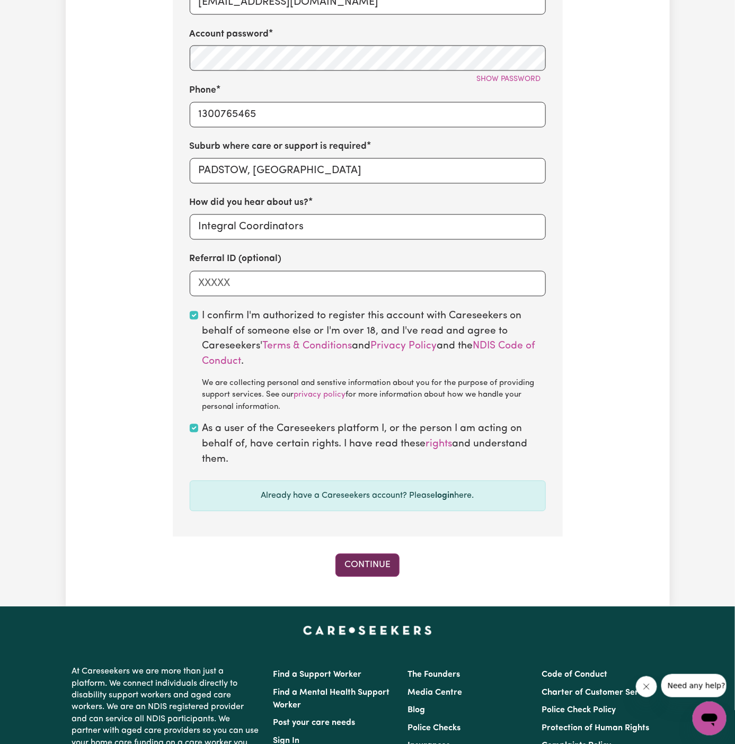
click at [373, 558] on button "Continue" at bounding box center [367, 565] width 64 height 23
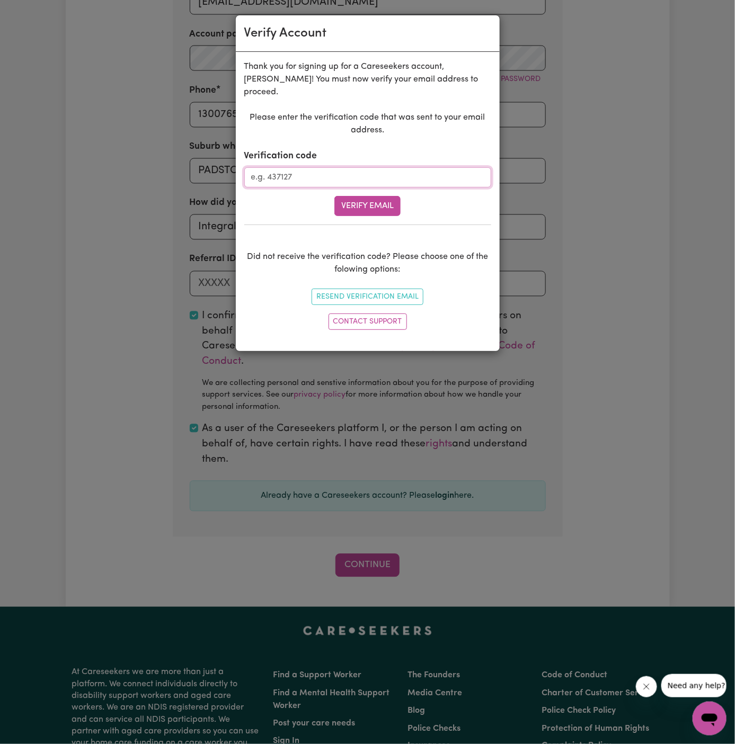
click at [311, 167] on input "Verification code" at bounding box center [367, 177] width 247 height 20
paste input "590152"
type input "590152"
click at [345, 196] on button "Verify Email" at bounding box center [367, 206] width 66 height 20
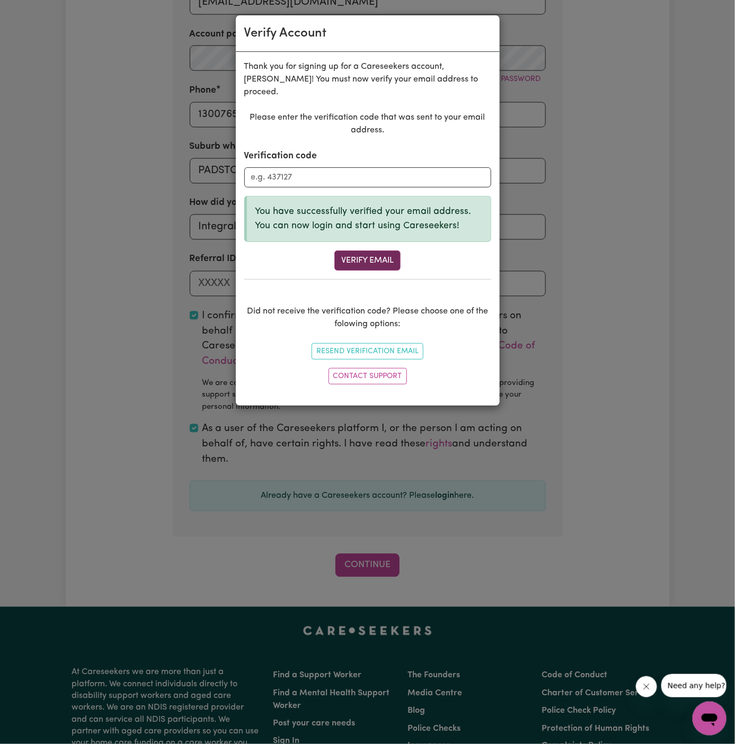
scroll to position [365, 0]
